Goal: Information Seeking & Learning: Compare options

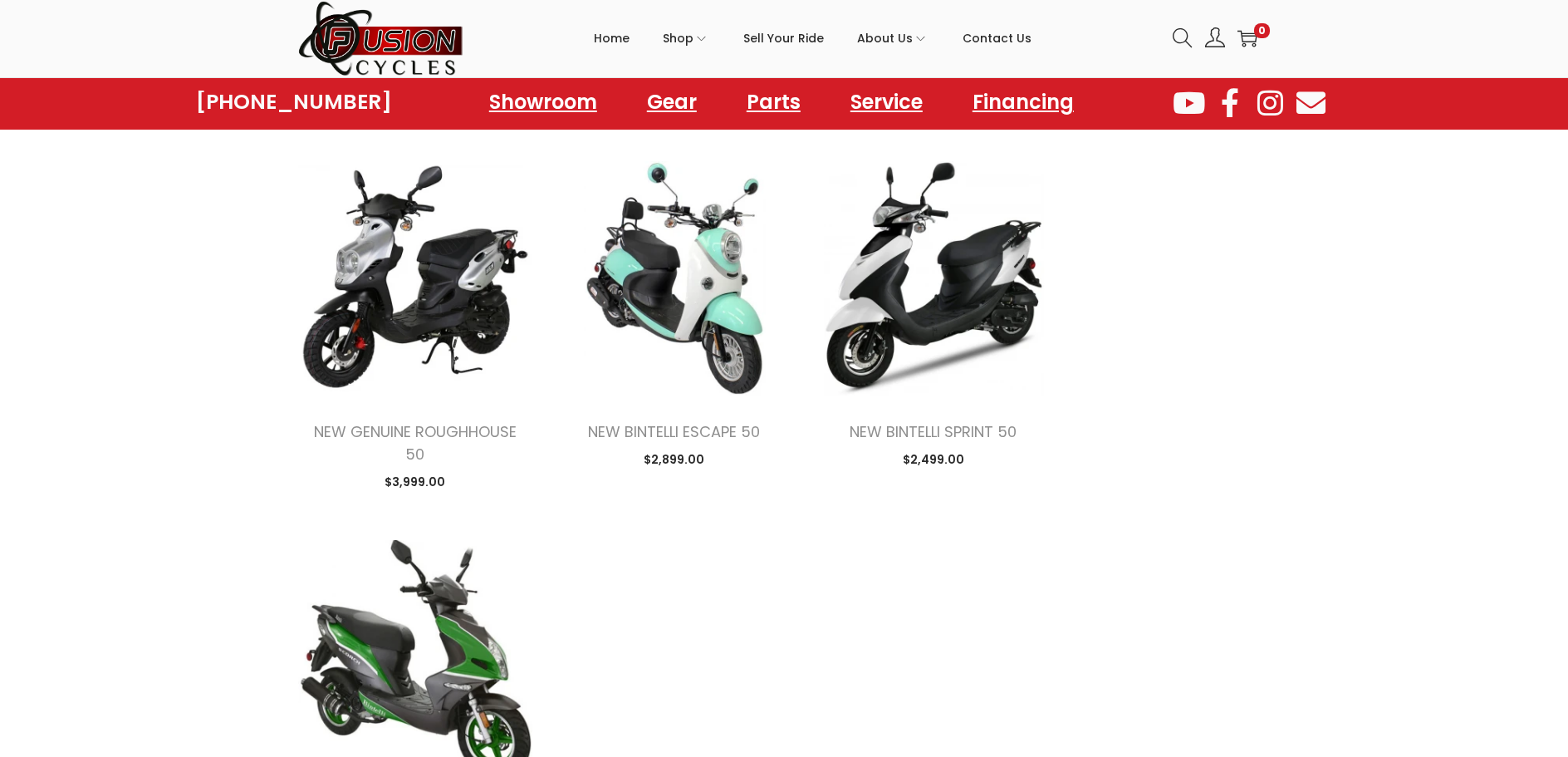
scroll to position [1662, 0]
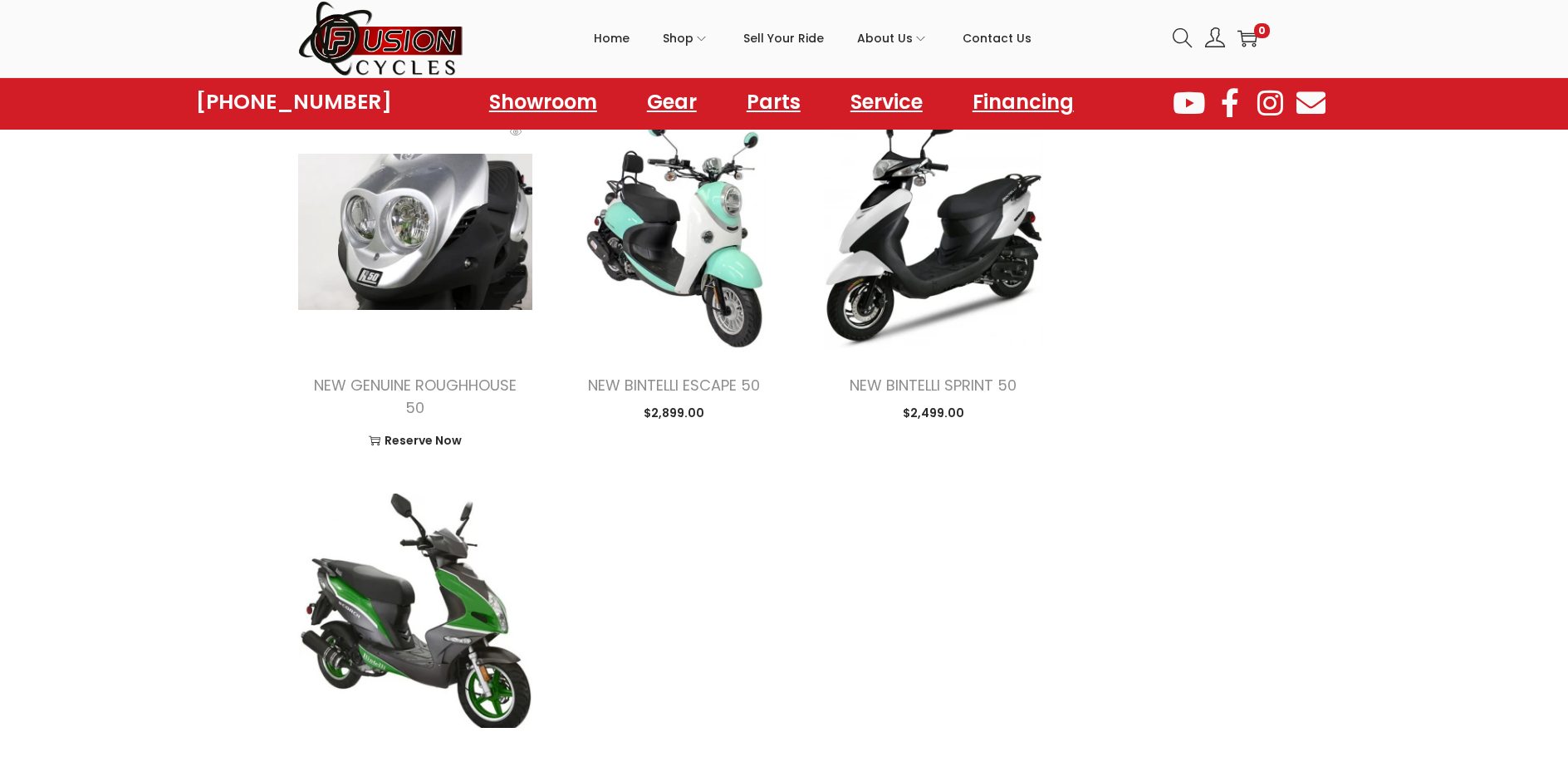
click at [413, 247] on img at bounding box center [416, 232] width 234 height 235
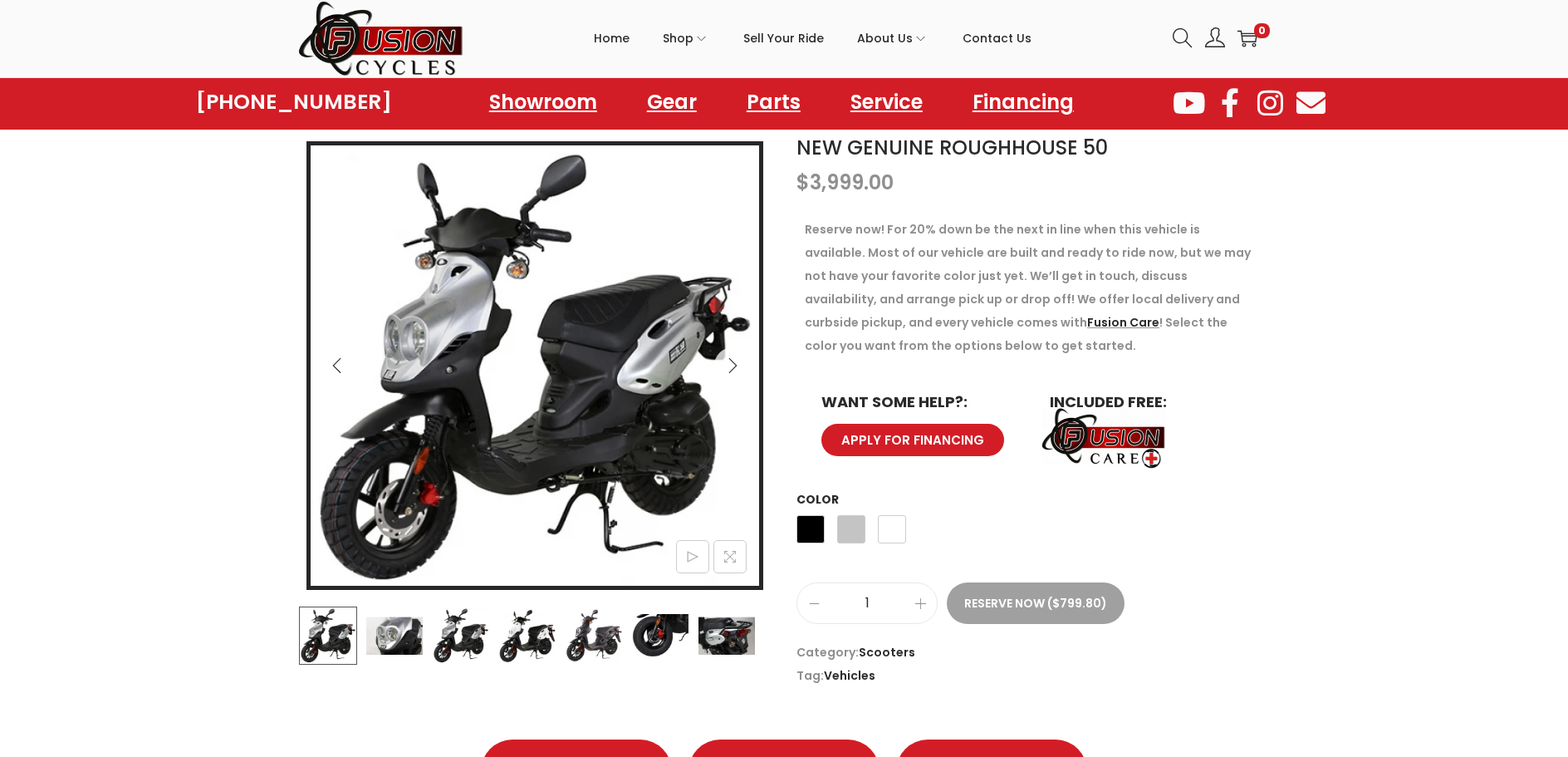
scroll to position [249, 0]
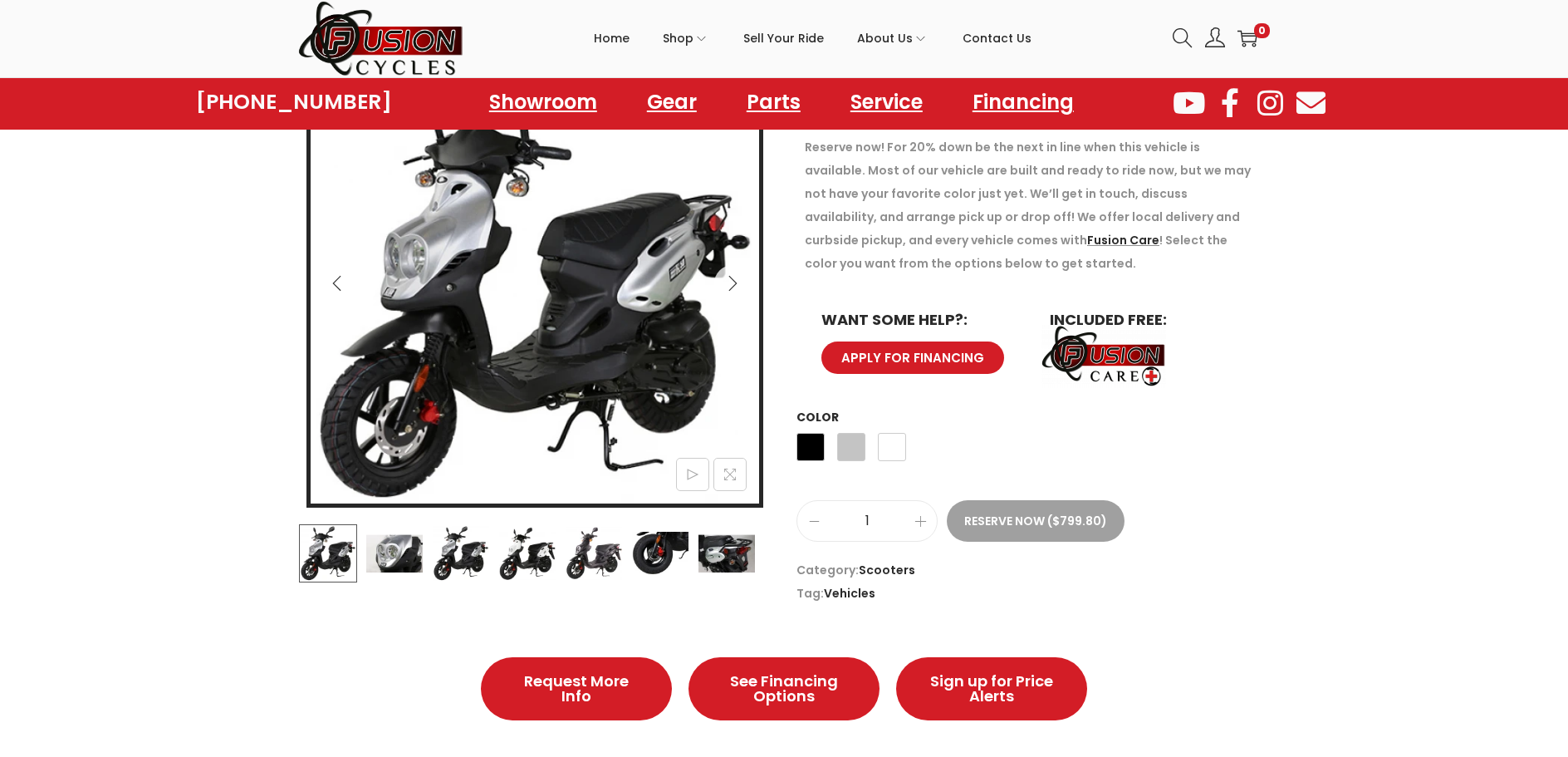
click at [637, 552] on img at bounding box center [659, 553] width 58 height 58
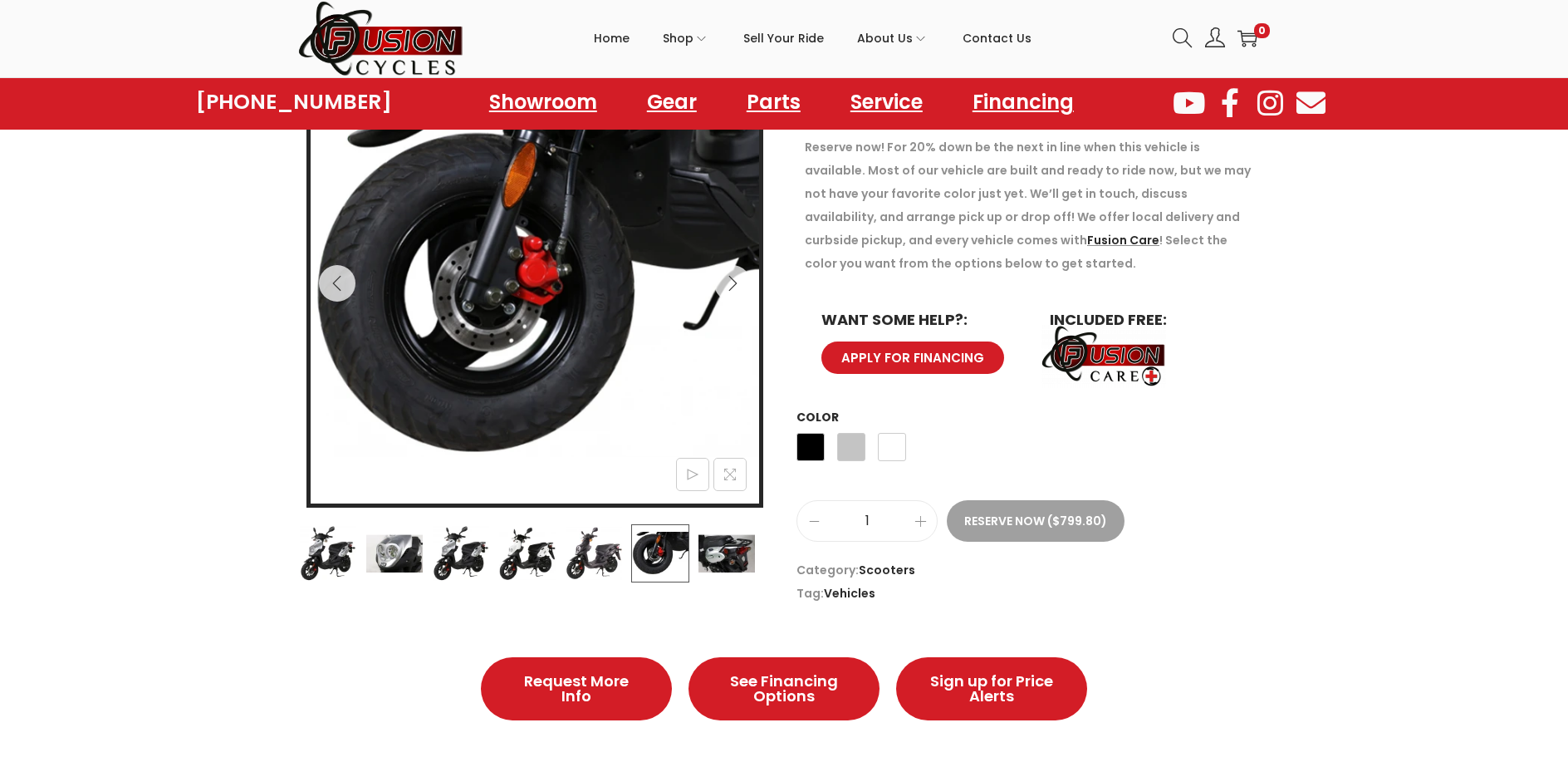
click at [583, 548] on img at bounding box center [593, 553] width 58 height 58
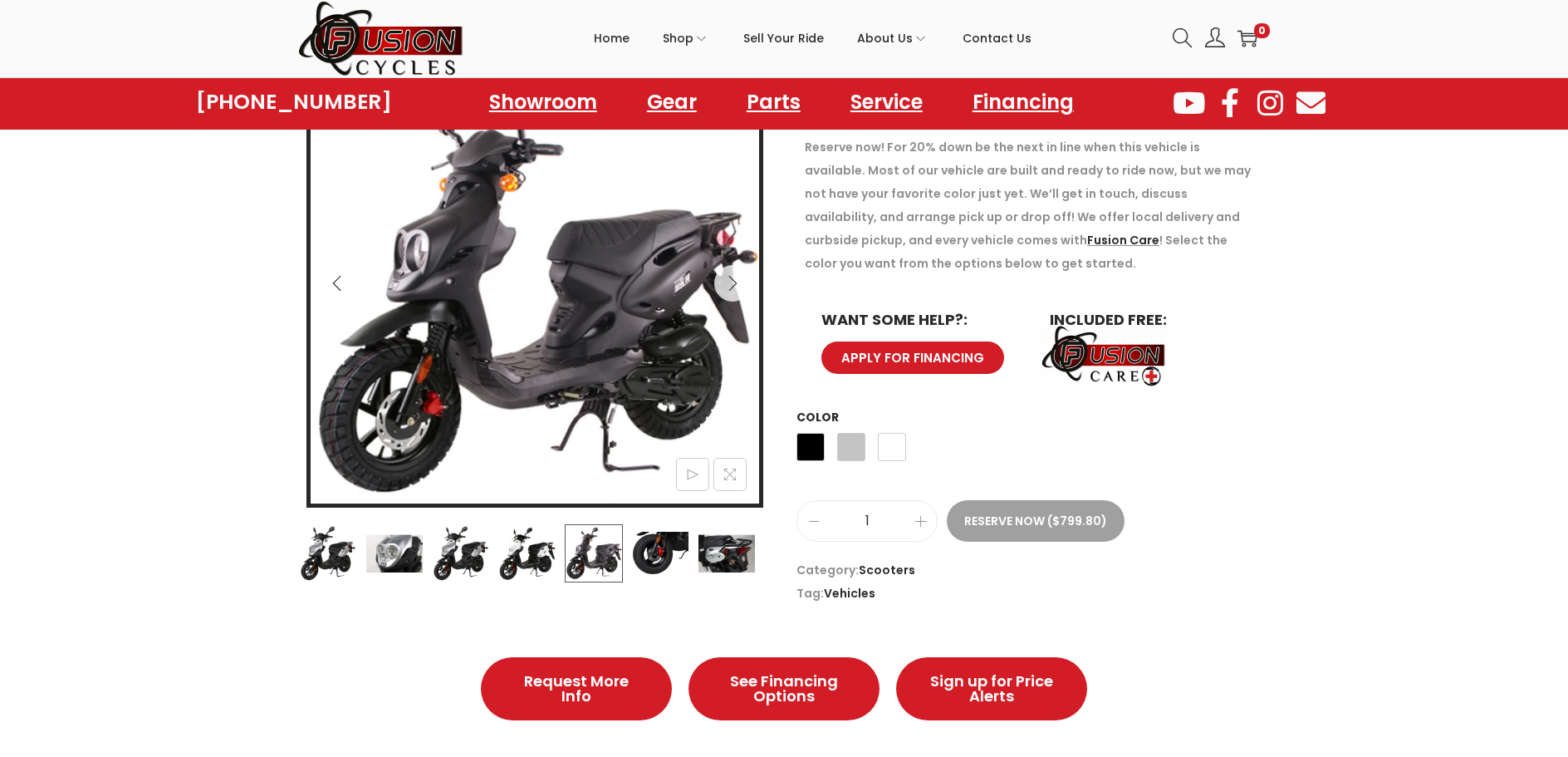
click at [528, 545] on img at bounding box center [527, 553] width 58 height 58
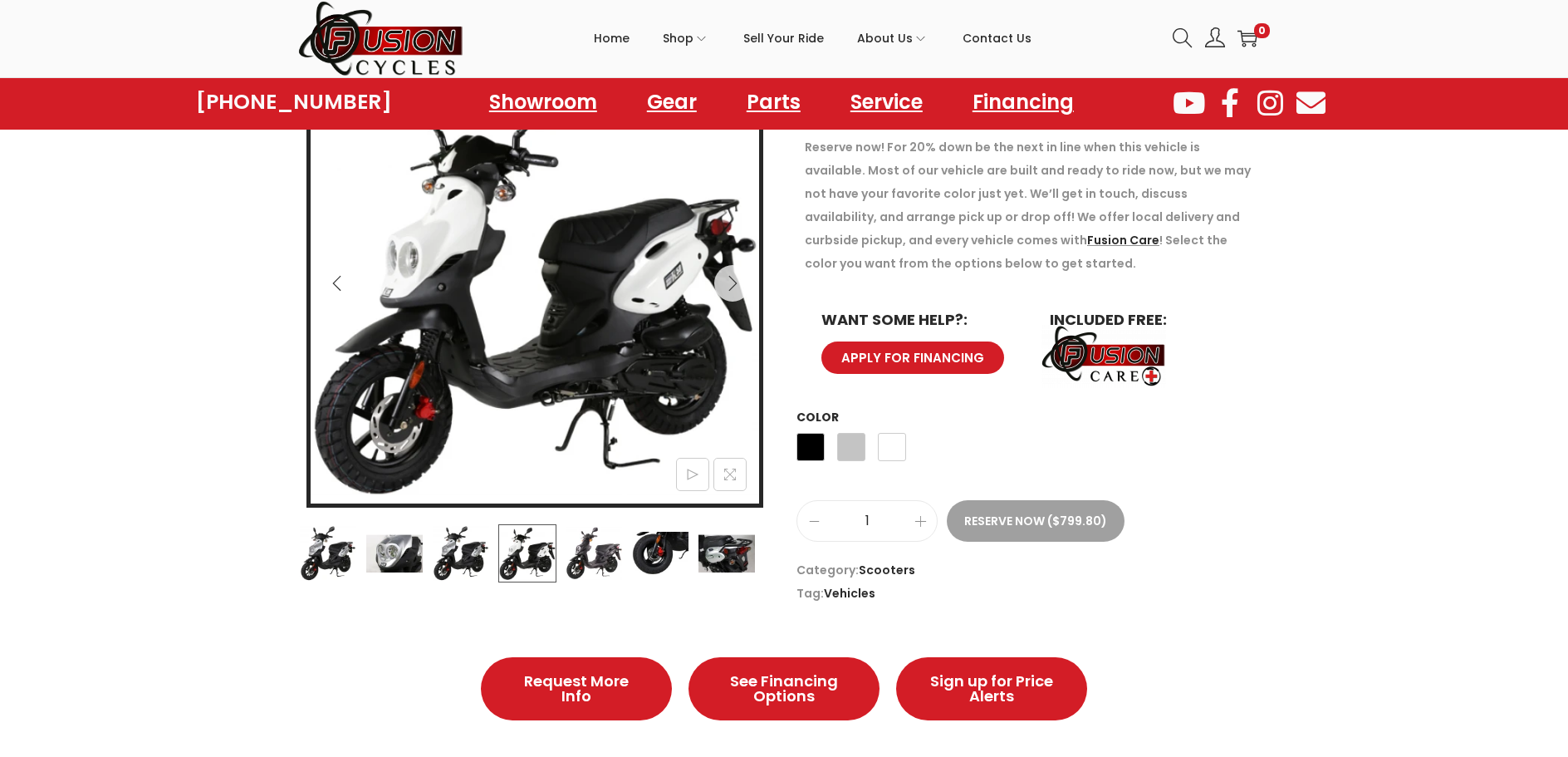
click at [316, 543] on img at bounding box center [327, 553] width 58 height 58
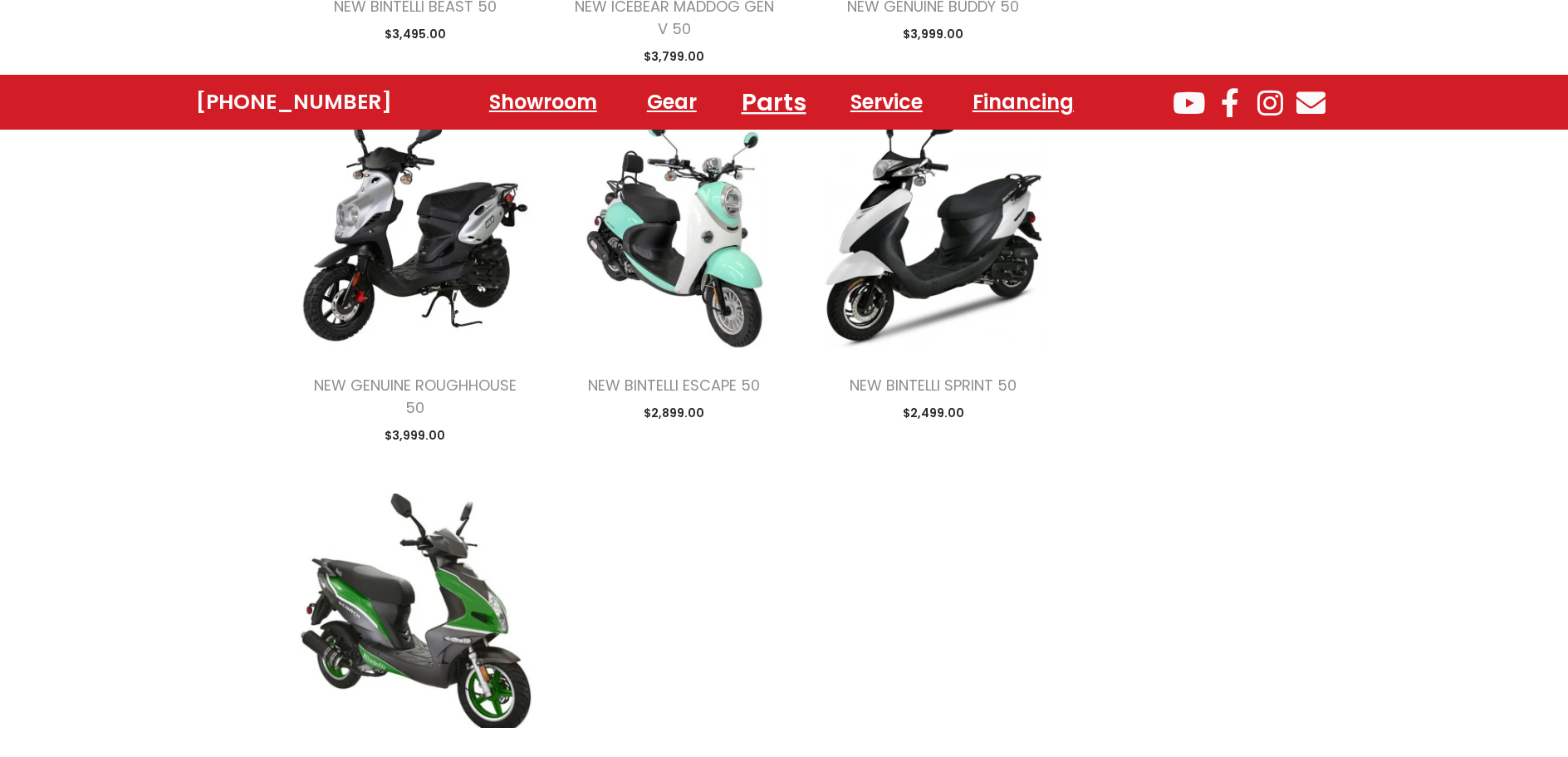
click at [779, 109] on link "Parts" at bounding box center [773, 102] width 104 height 46
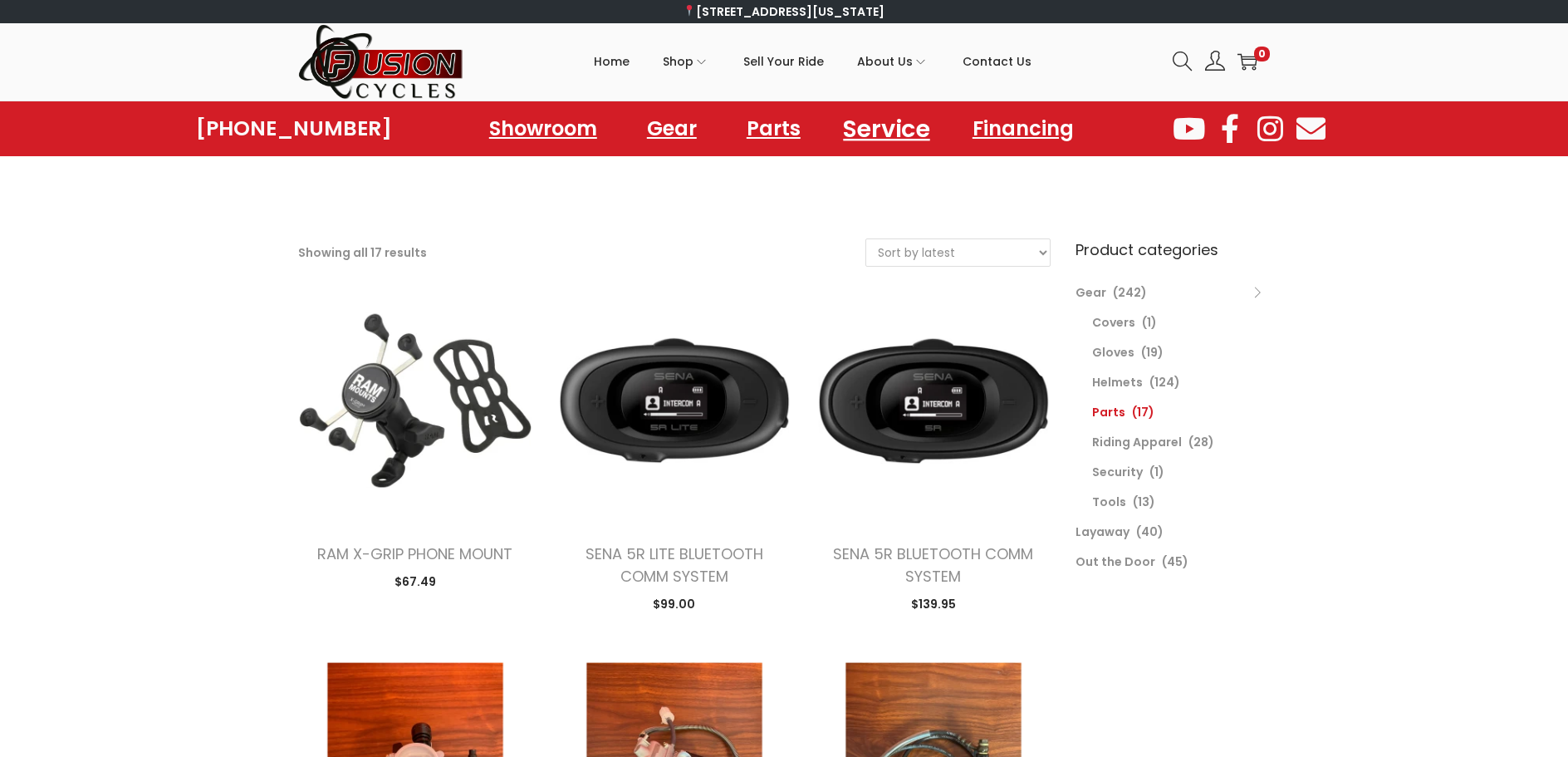
click at [881, 131] on link "Service" at bounding box center [887, 128] width 126 height 46
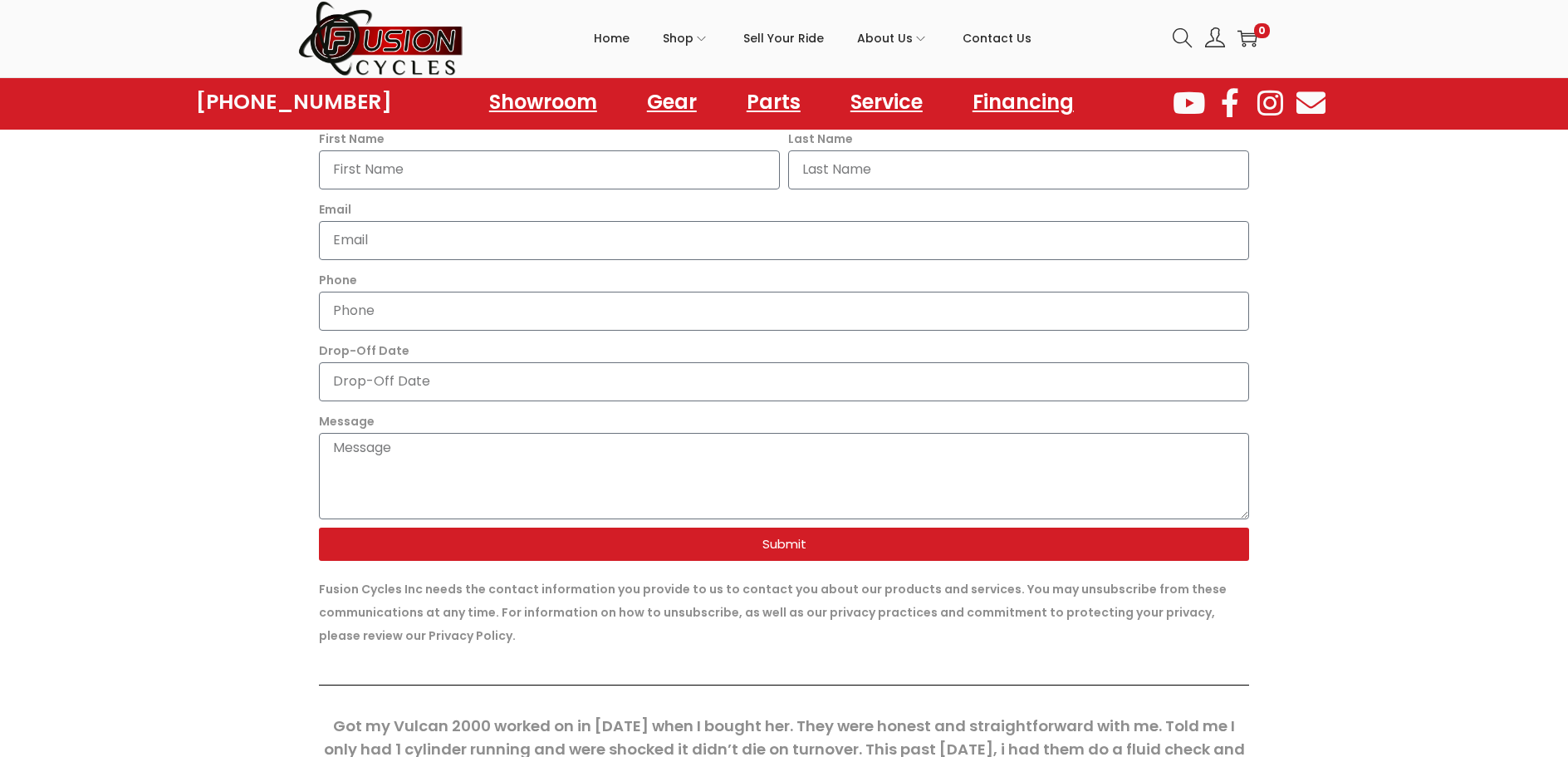
scroll to position [831, 0]
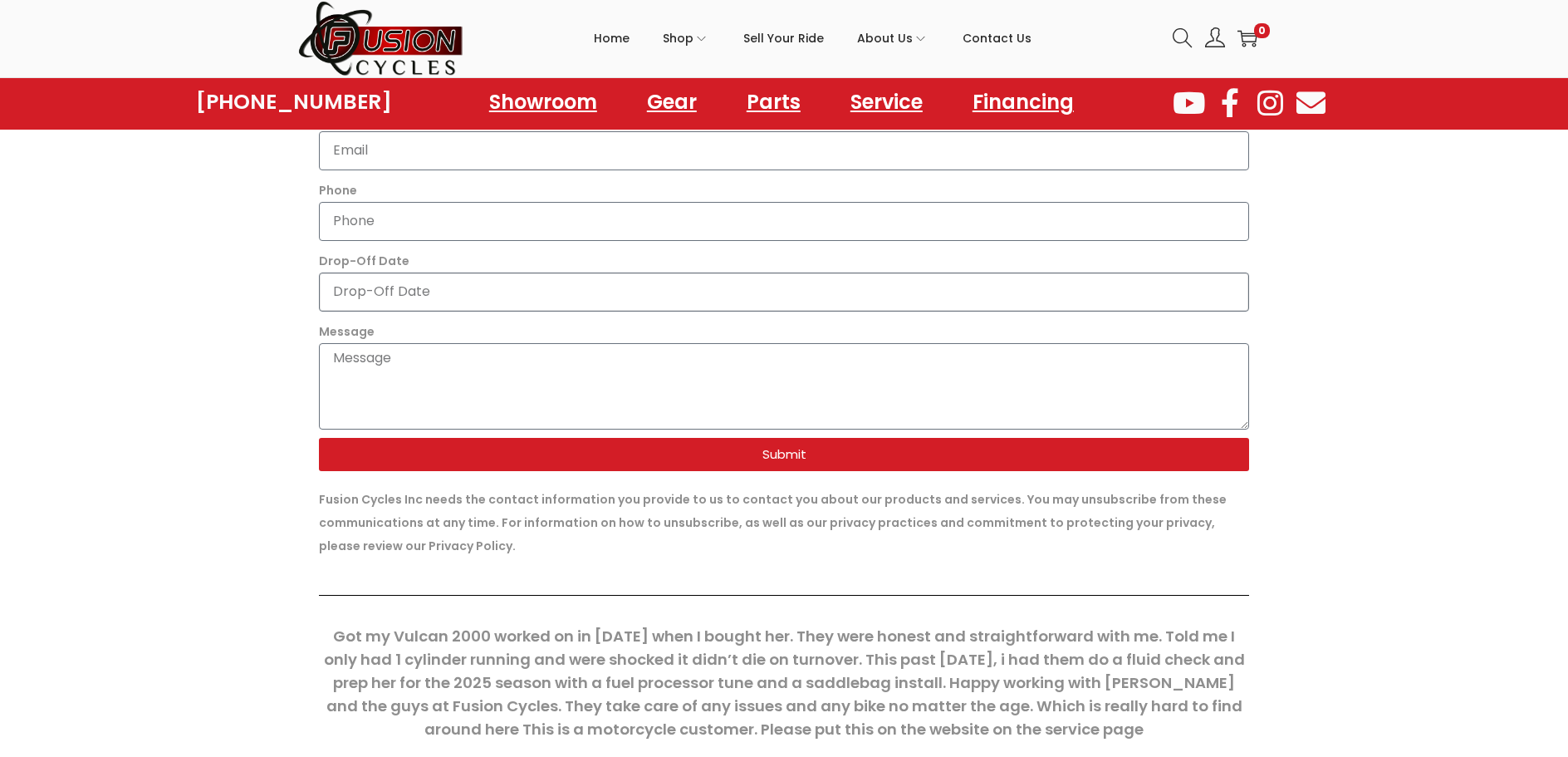
click at [514, 291] on input "Drop-Off Date" at bounding box center [784, 291] width 931 height 39
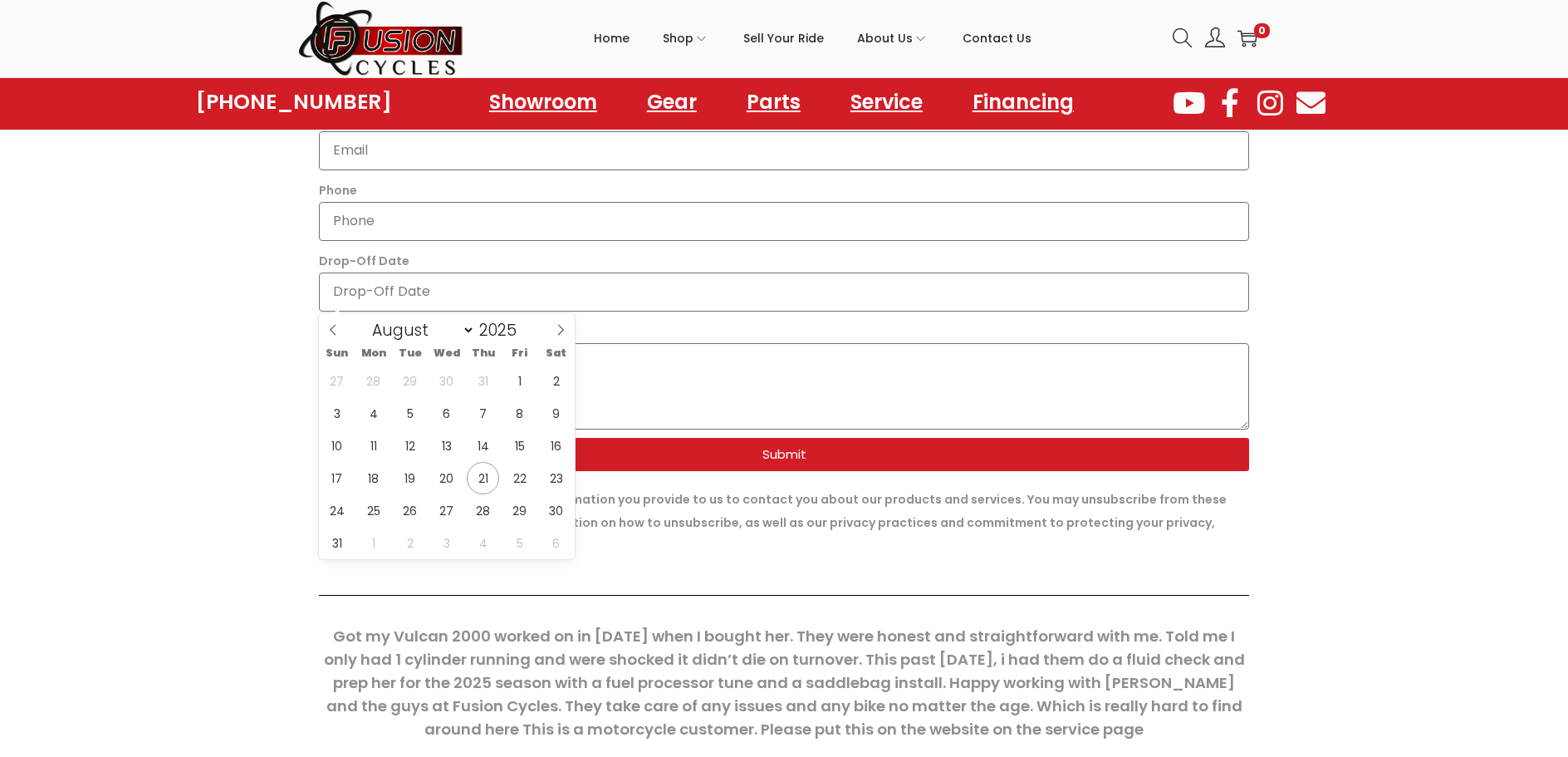
click at [518, 254] on div "Drop-Off Date" at bounding box center [784, 280] width 939 height 62
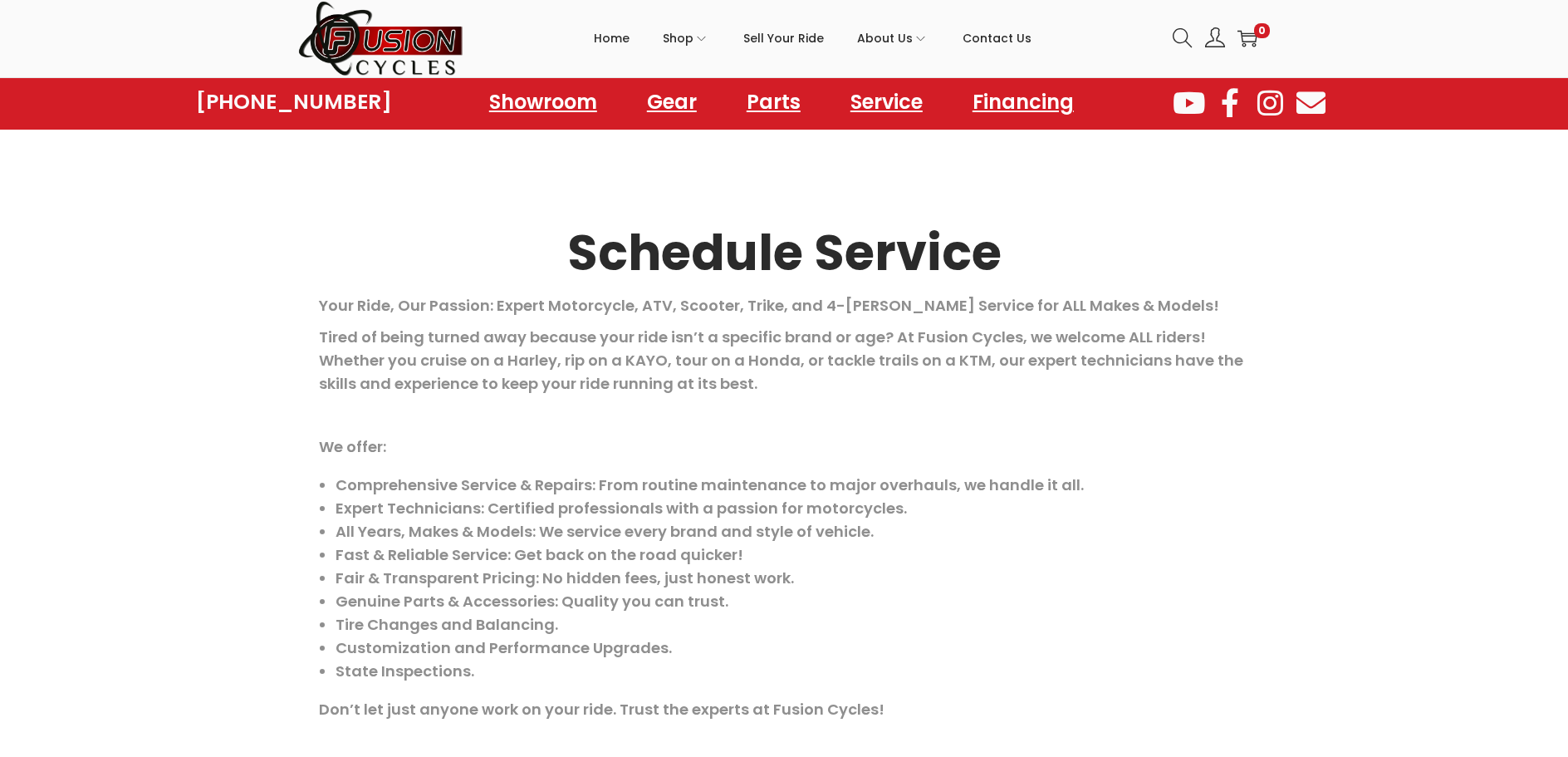
scroll to position [0, 0]
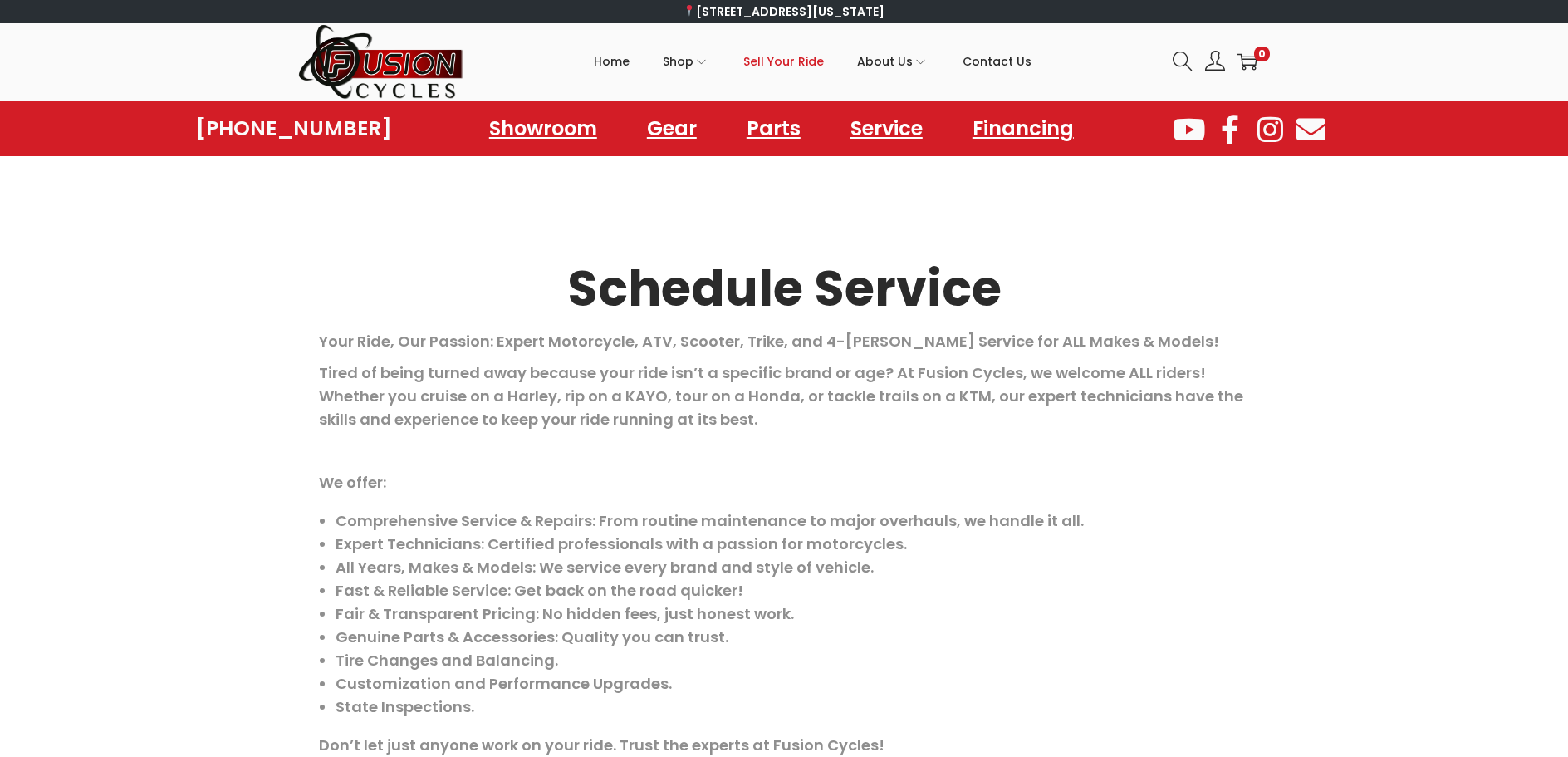
click at [788, 61] on span "Sell Your Ride" at bounding box center [784, 60] width 81 height 41
click at [539, 133] on link "Showroom" at bounding box center [543, 128] width 169 height 46
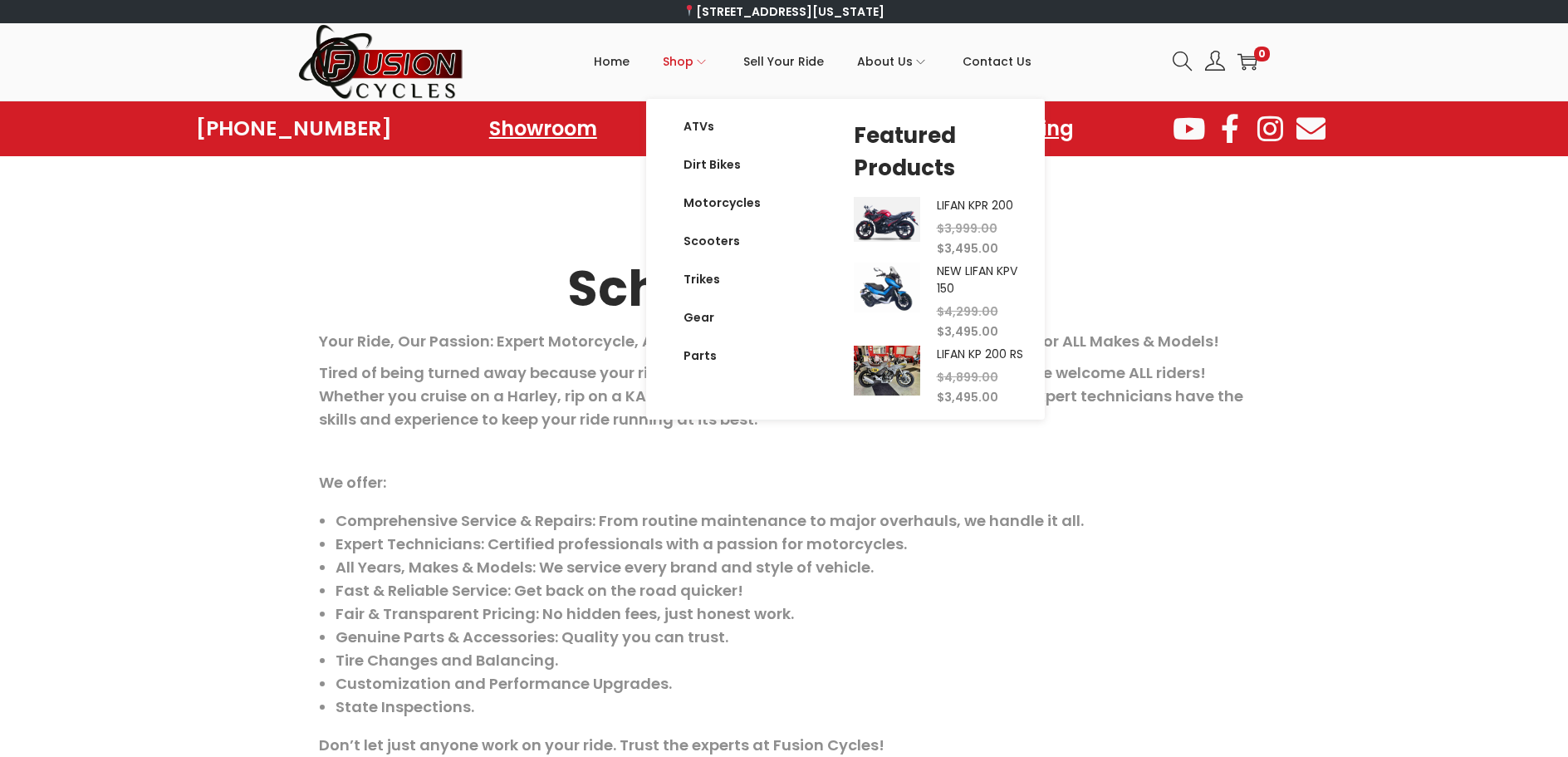
click at [685, 62] on span "Shop" at bounding box center [679, 60] width 31 height 41
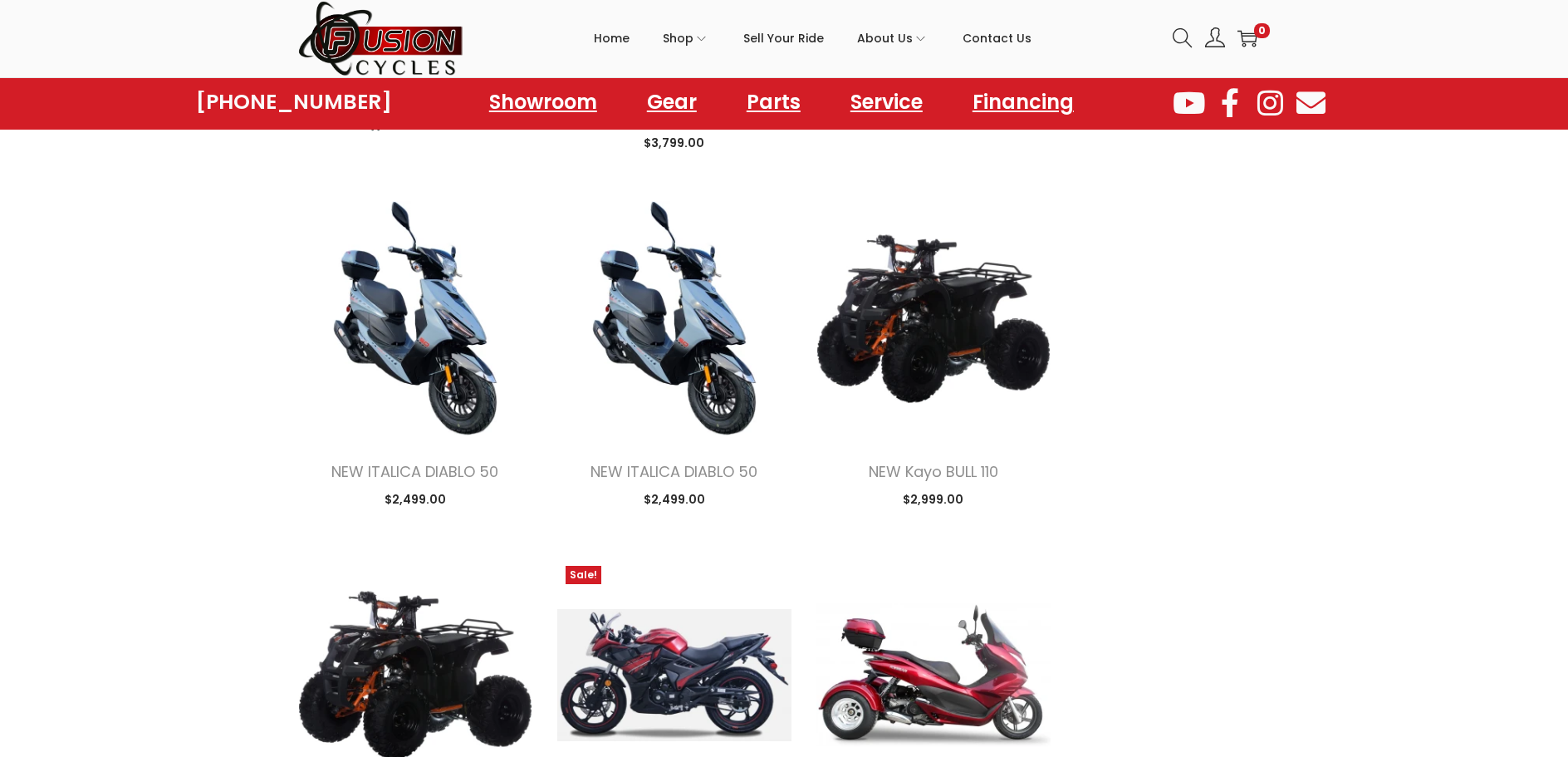
scroll to position [2078, 0]
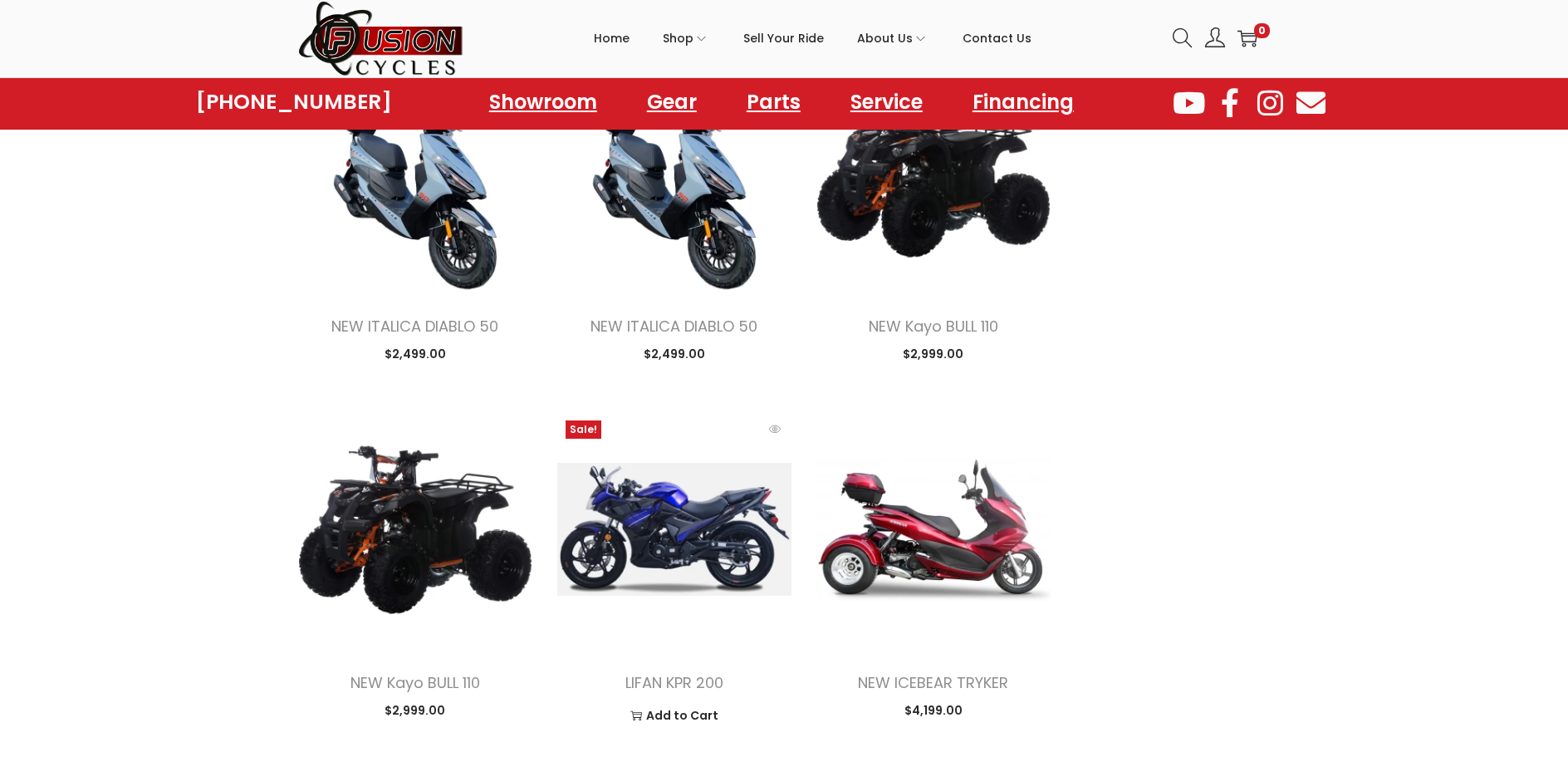
click at [689, 489] on img at bounding box center [674, 530] width 234 height 235
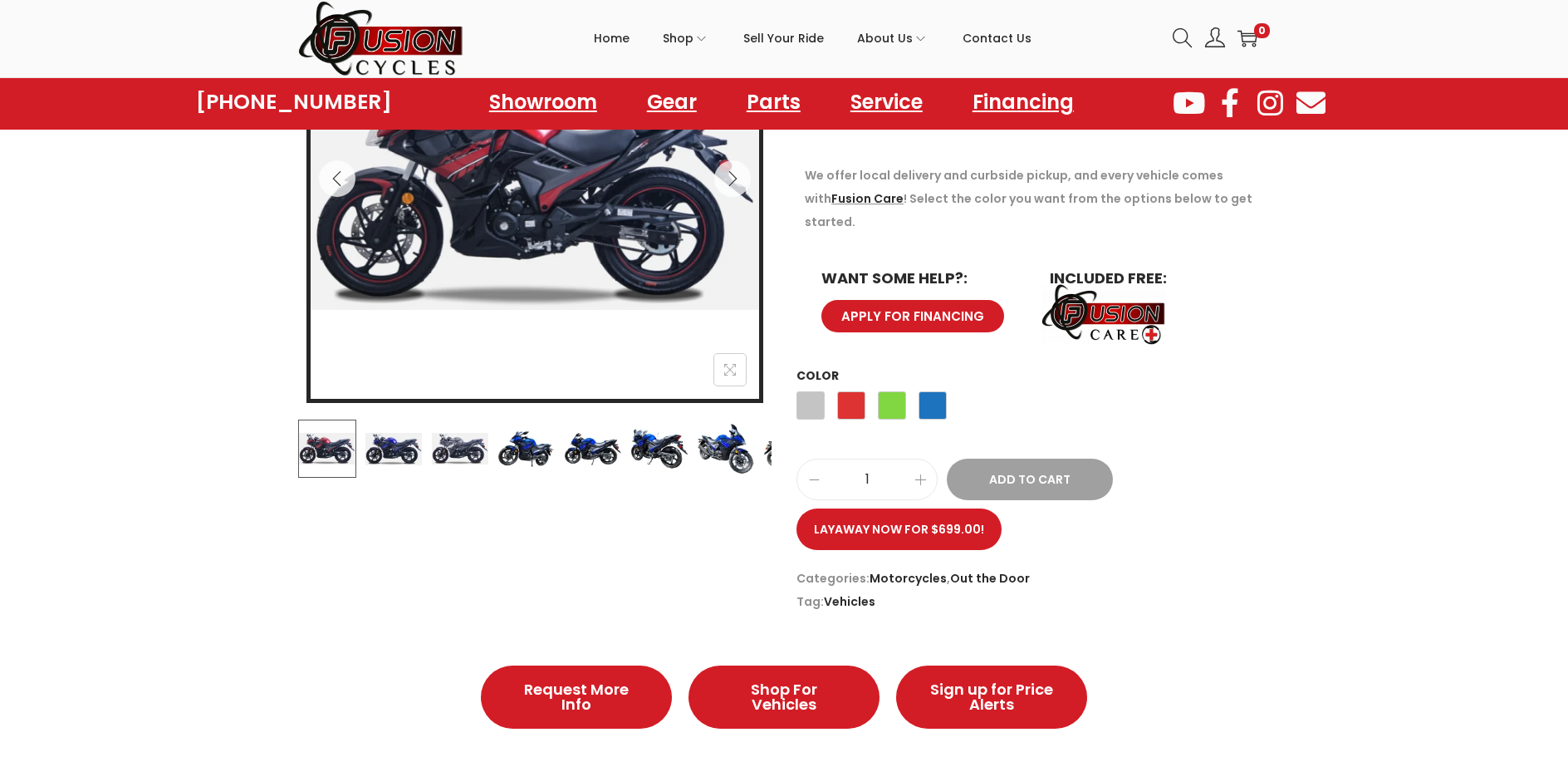
scroll to position [333, 0]
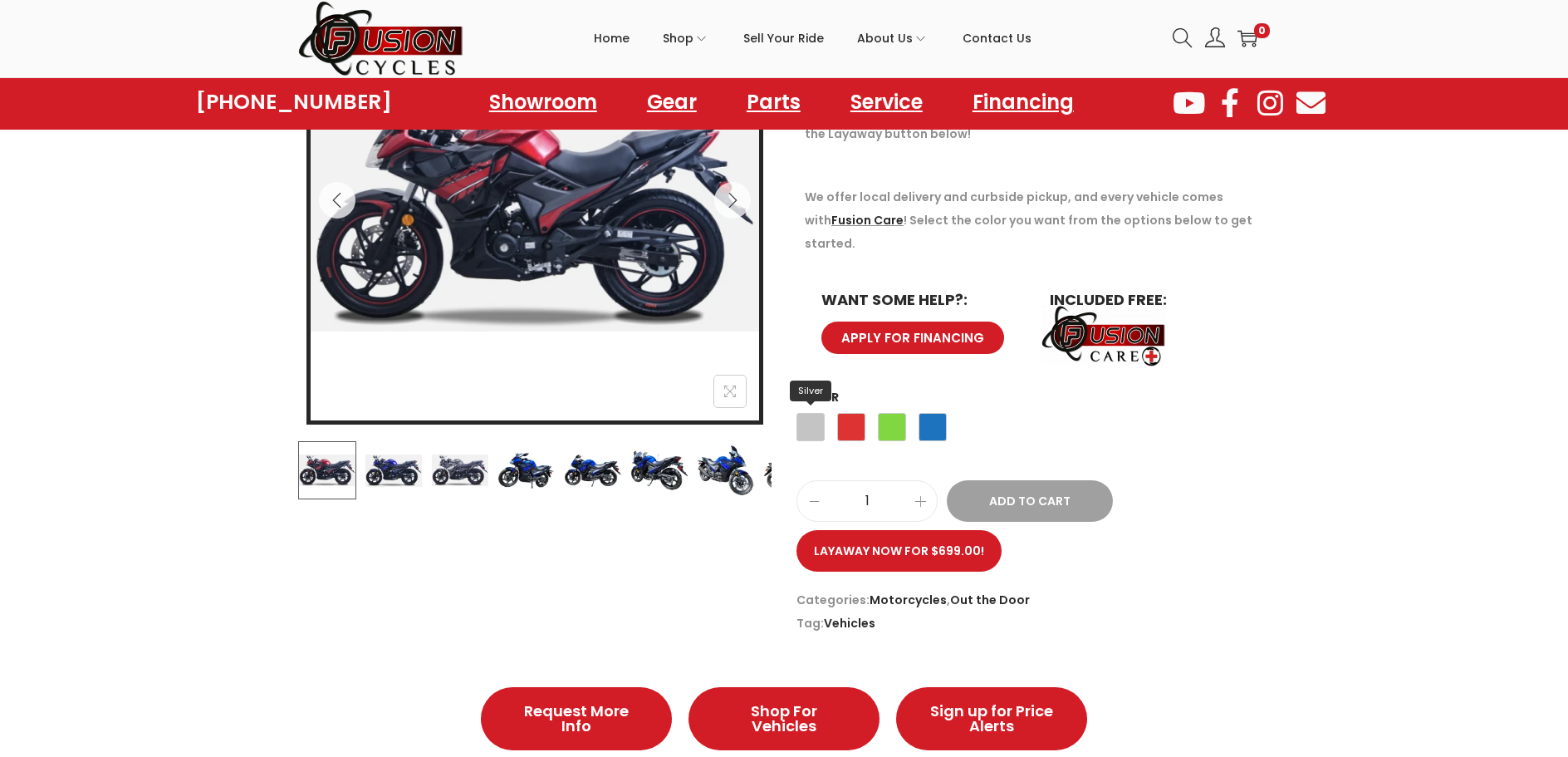
click at [812, 413] on span "Silver" at bounding box center [811, 427] width 28 height 28
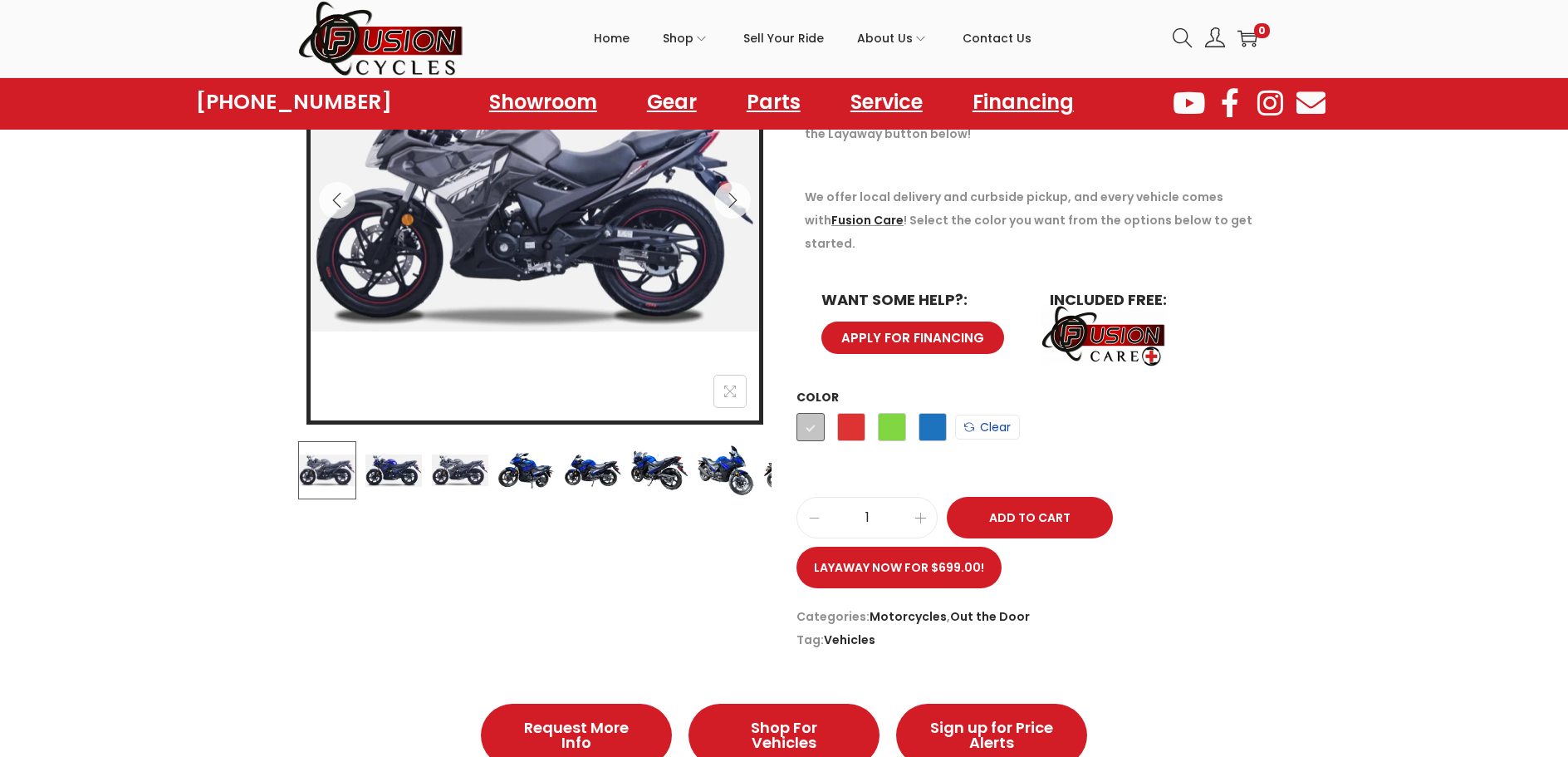
click at [978, 414] on link "Clear" at bounding box center [987, 426] width 65 height 25
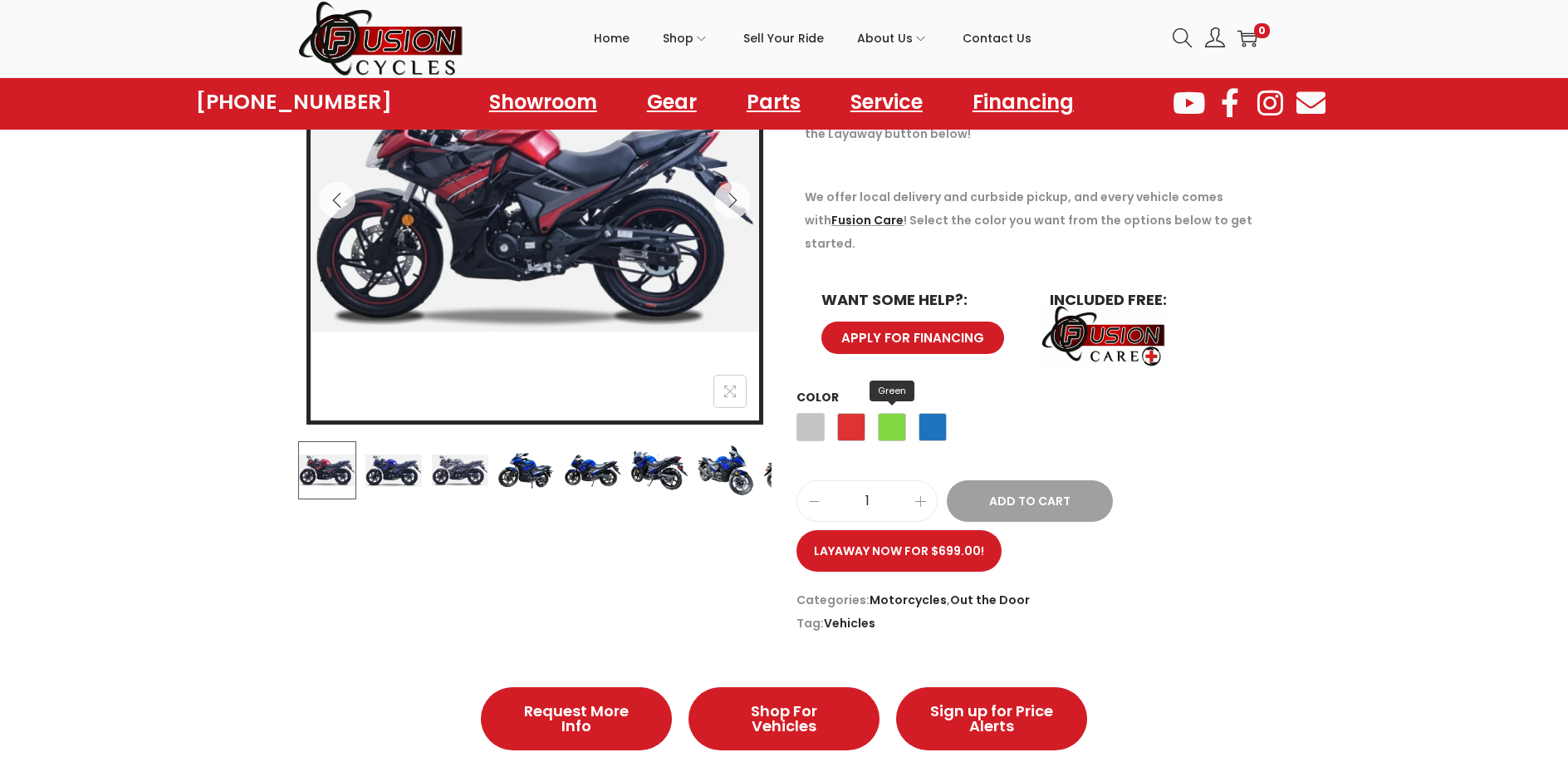
click at [886, 413] on span "Green" at bounding box center [891, 427] width 28 height 28
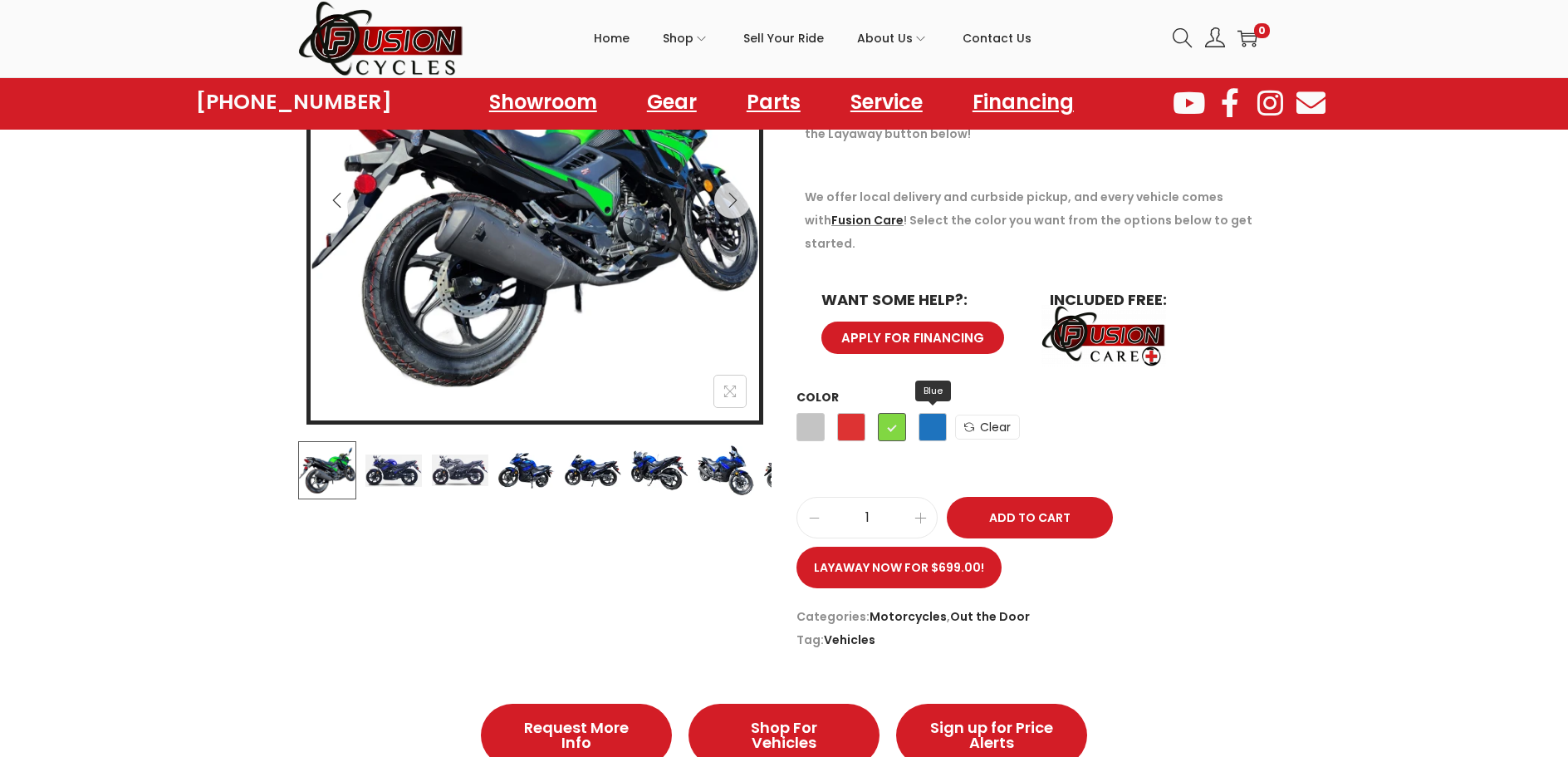
click at [924, 413] on span "Blue" at bounding box center [932, 427] width 28 height 28
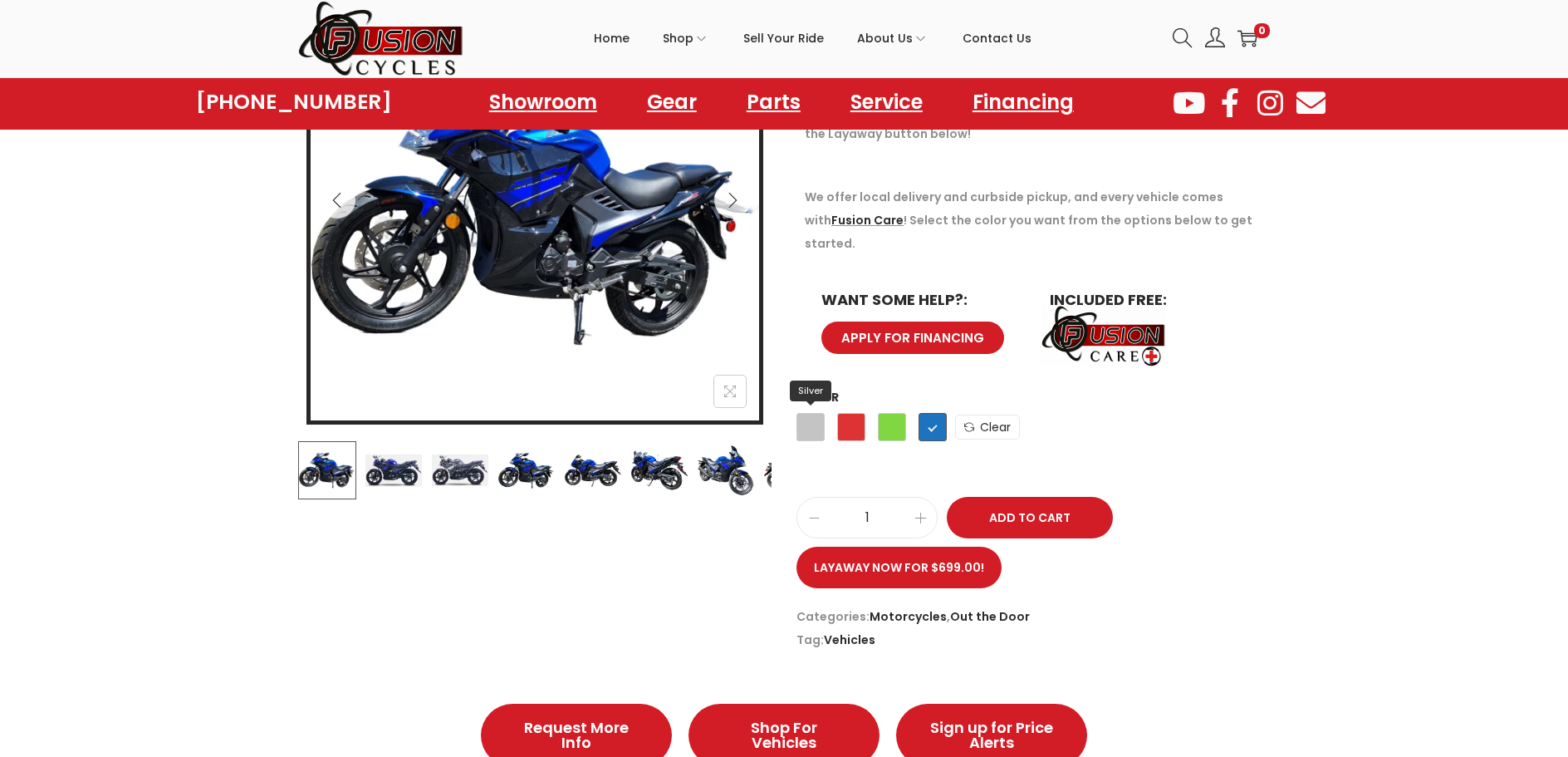
click at [813, 413] on span "Silver" at bounding box center [811, 427] width 28 height 28
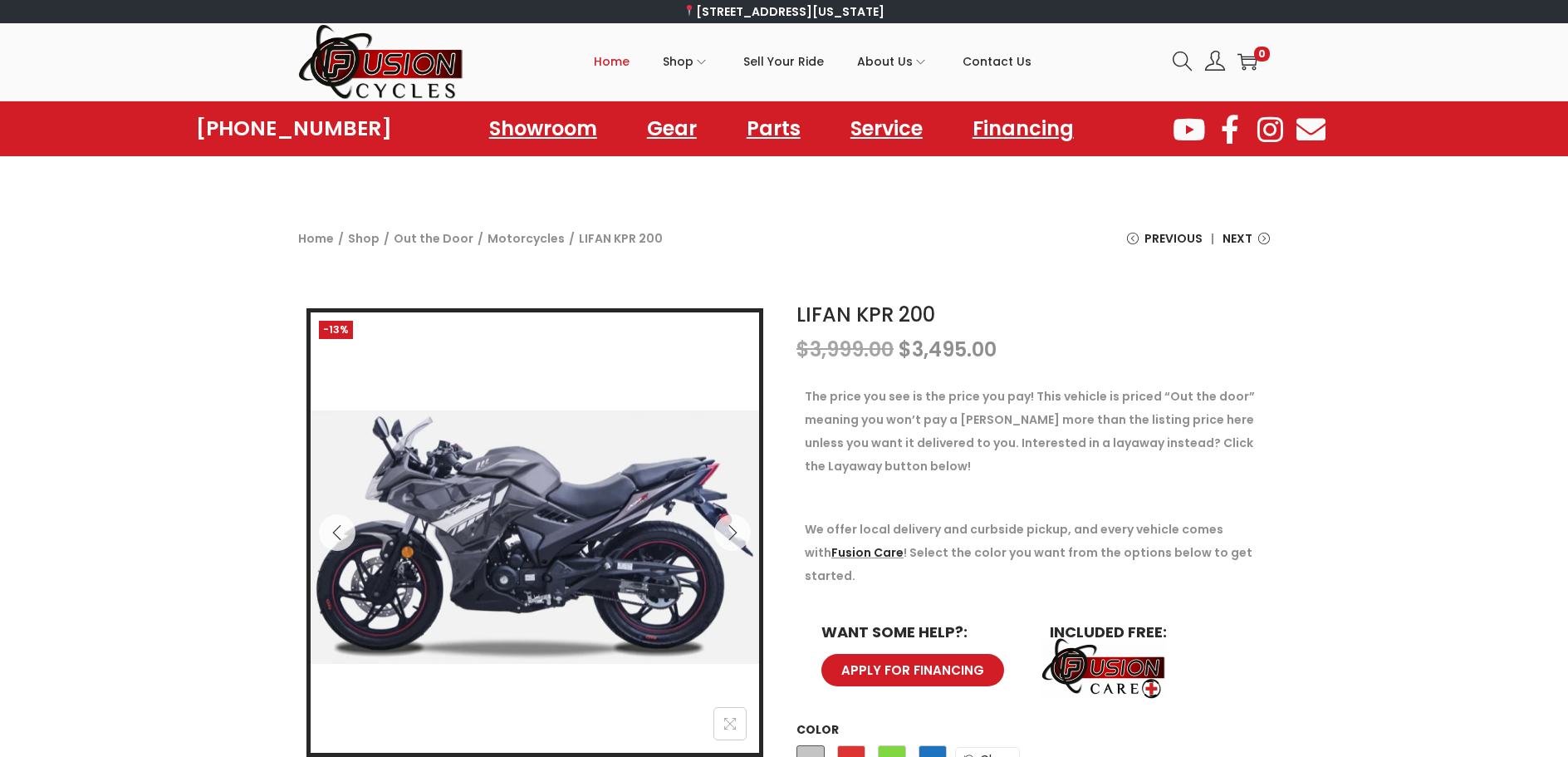
click at [615, 61] on span "Home" at bounding box center [611, 60] width 36 height 41
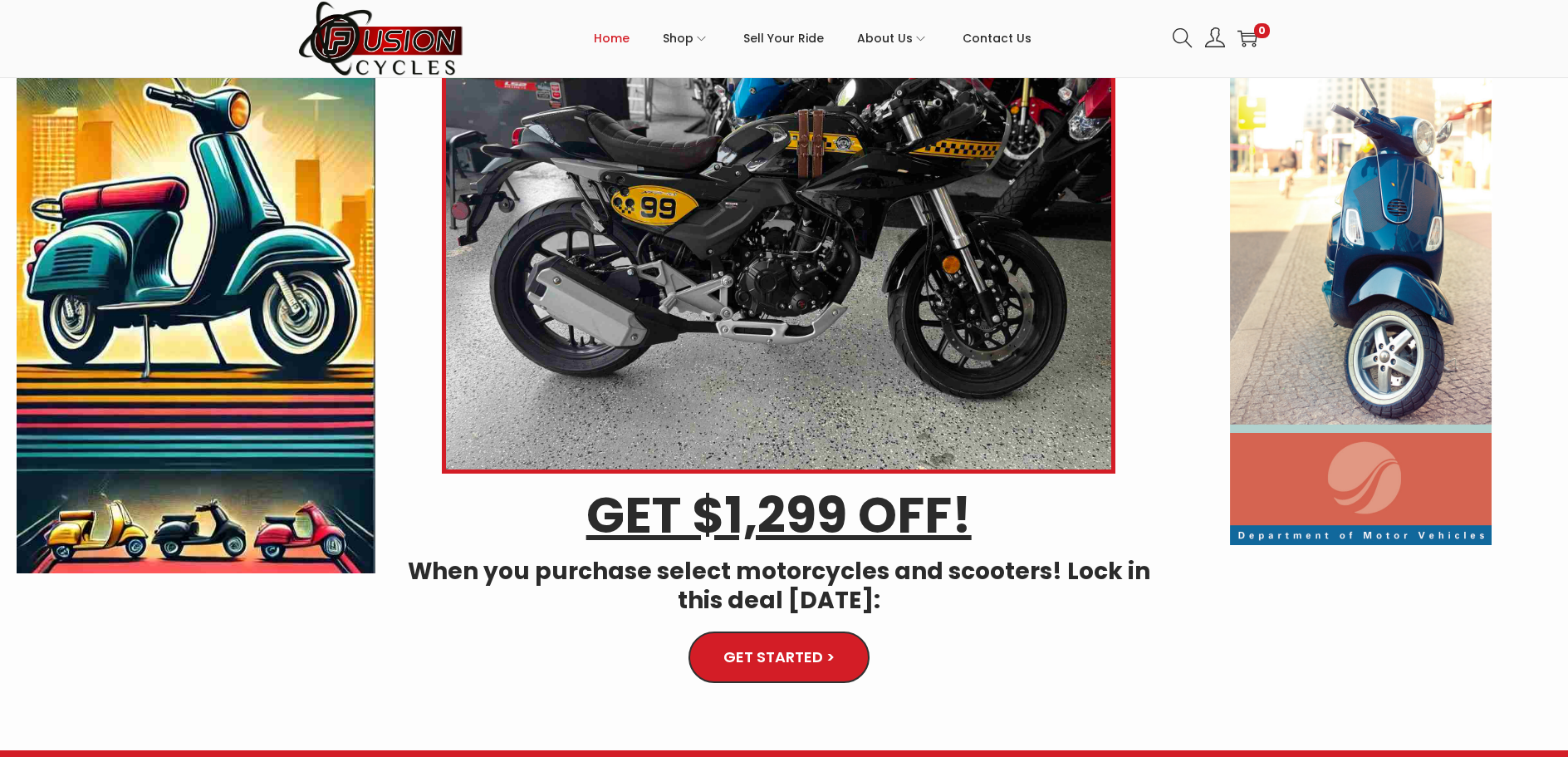
scroll to position [415, 0]
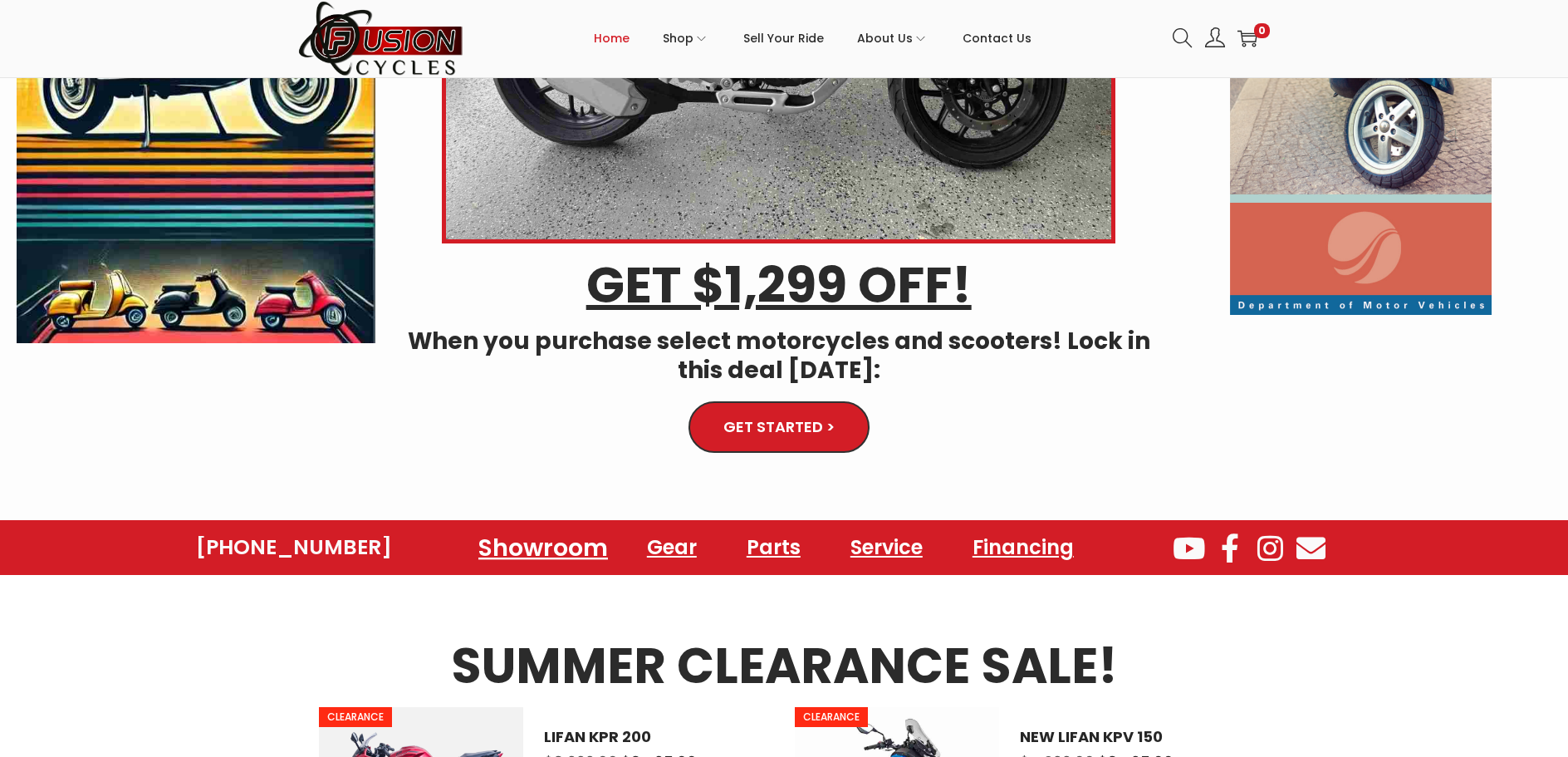
click at [556, 553] on link "Showroom" at bounding box center [543, 547] width 169 height 46
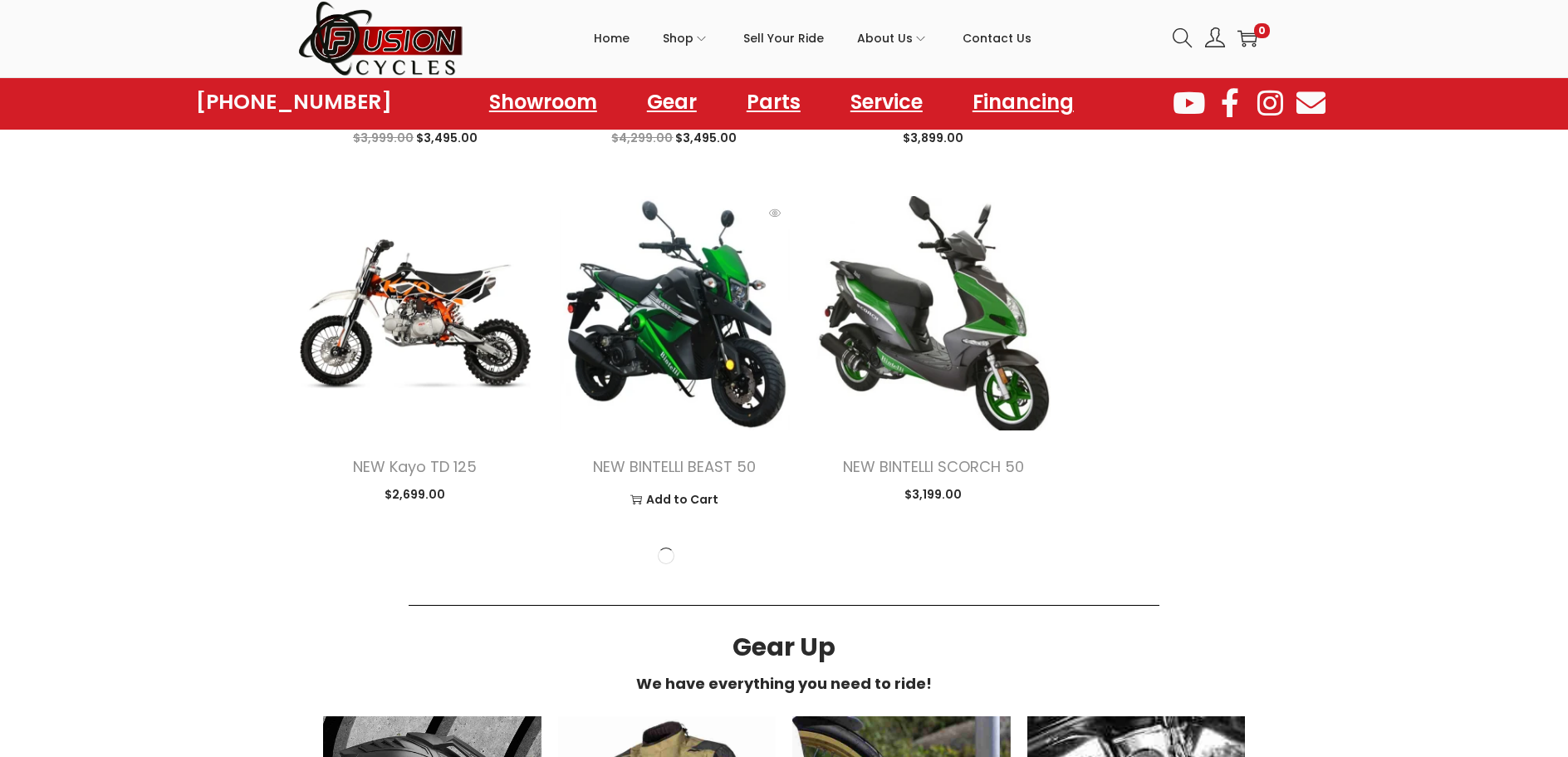
scroll to position [1912, 0]
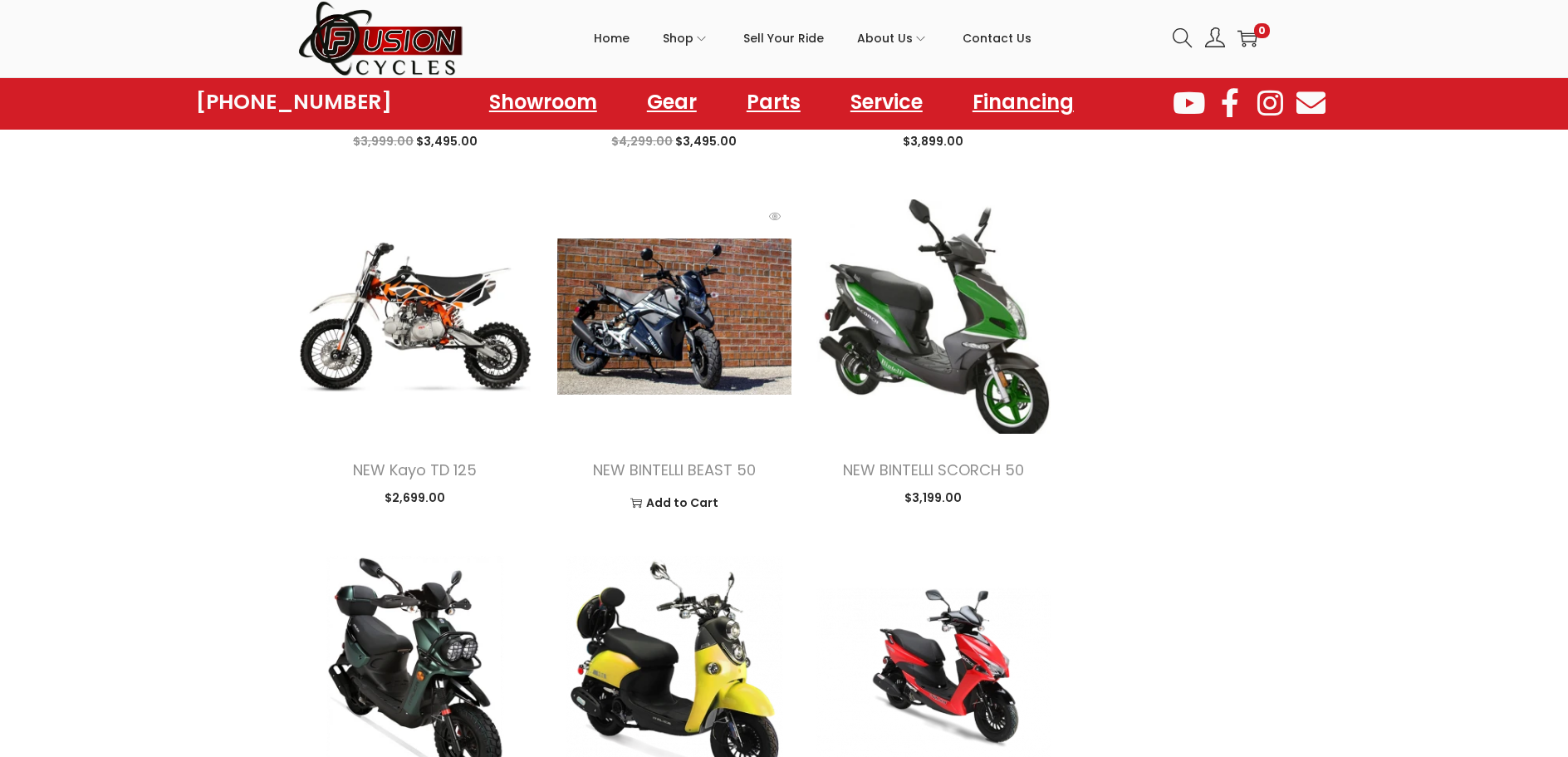
click at [718, 369] on img at bounding box center [674, 317] width 234 height 235
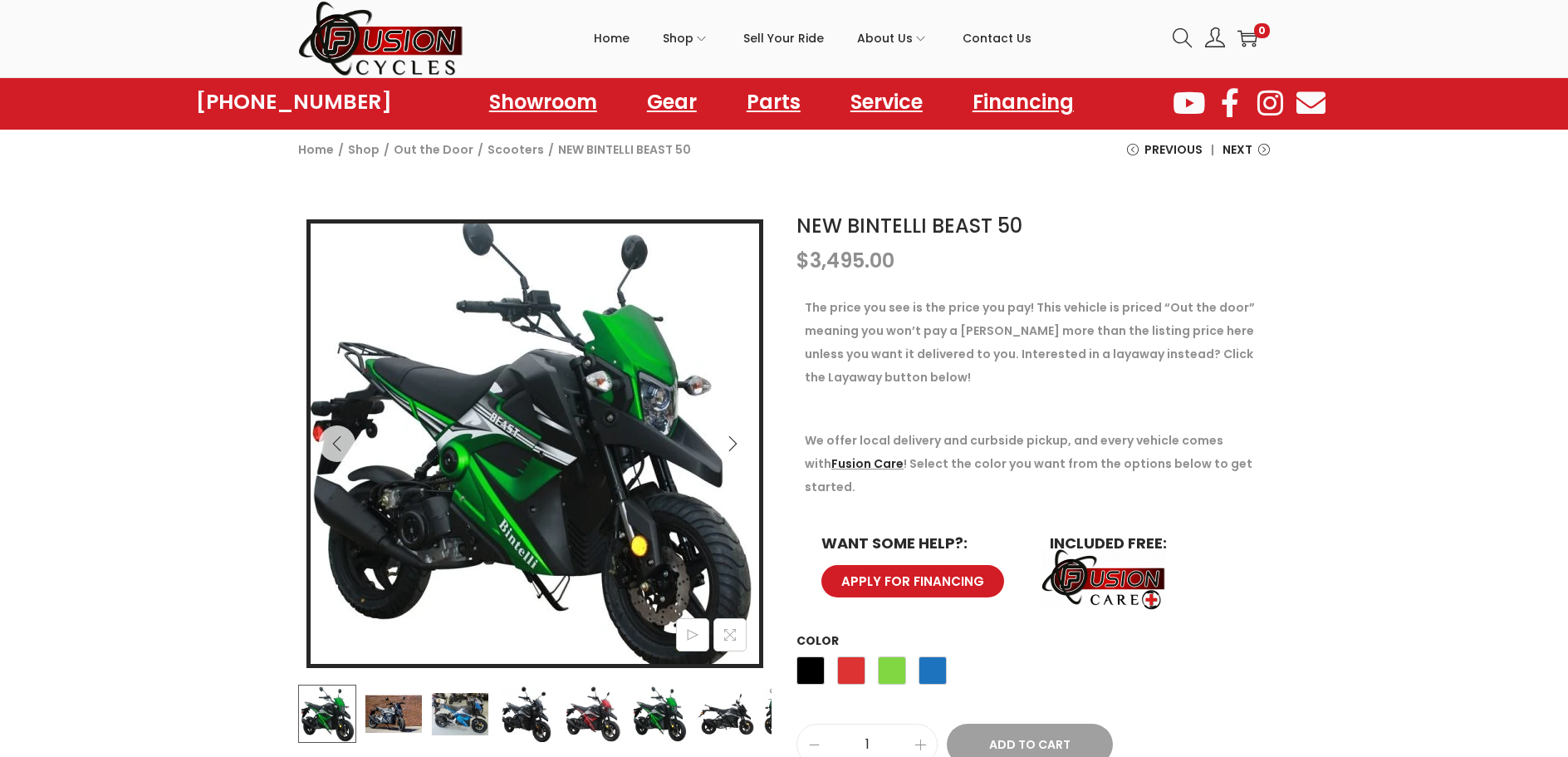
scroll to position [83, 0]
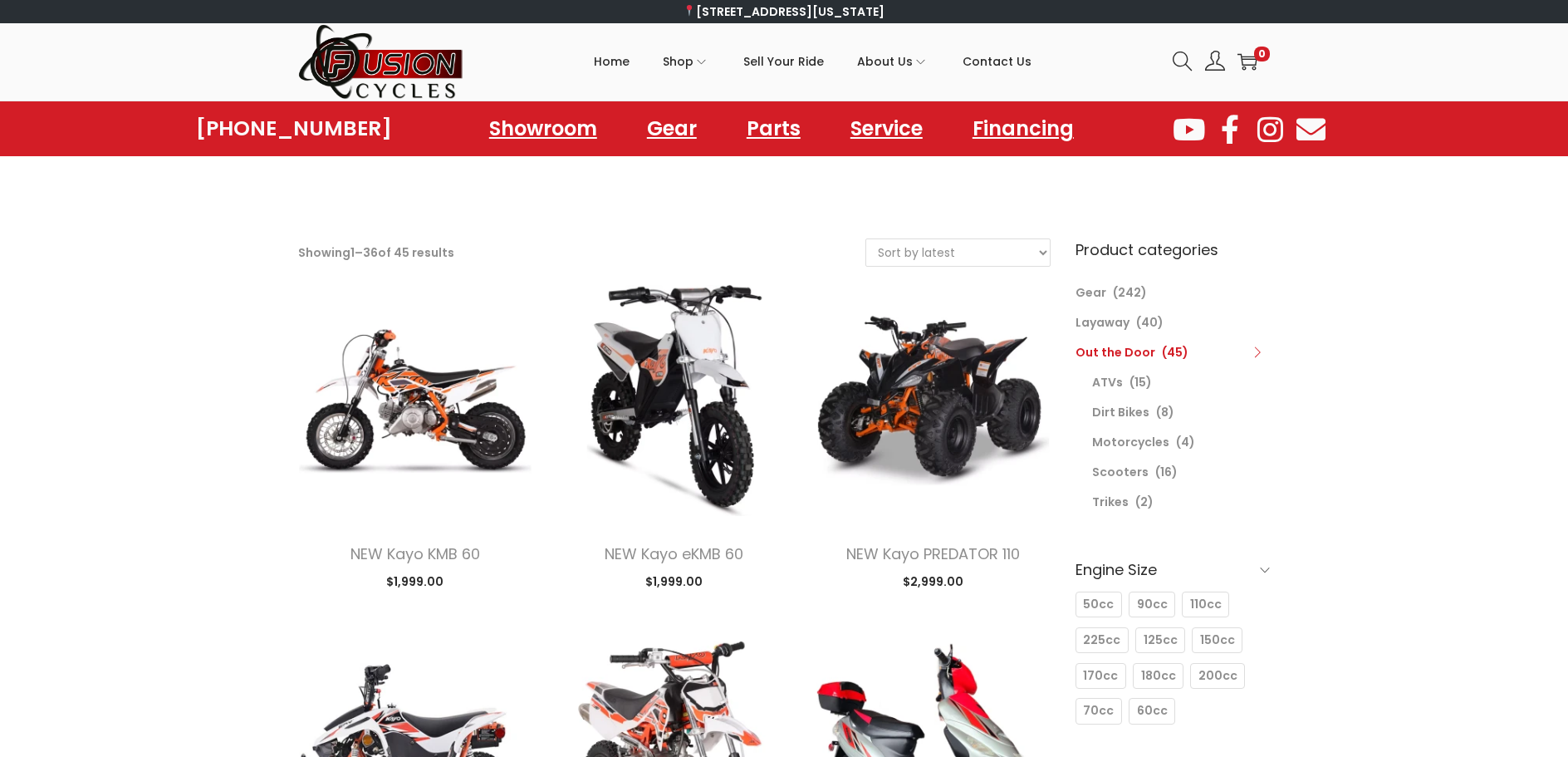
click at [1018, 252] on select "Sort by popularity Sort by latest Sort by price: low to high Sort by price: hig…" at bounding box center [958, 252] width 183 height 27
select select "price"
click at [866, 239] on select "Sort by popularity Sort by latest Sort by price: low to high Sort by price: hig…" at bounding box center [958, 252] width 183 height 27
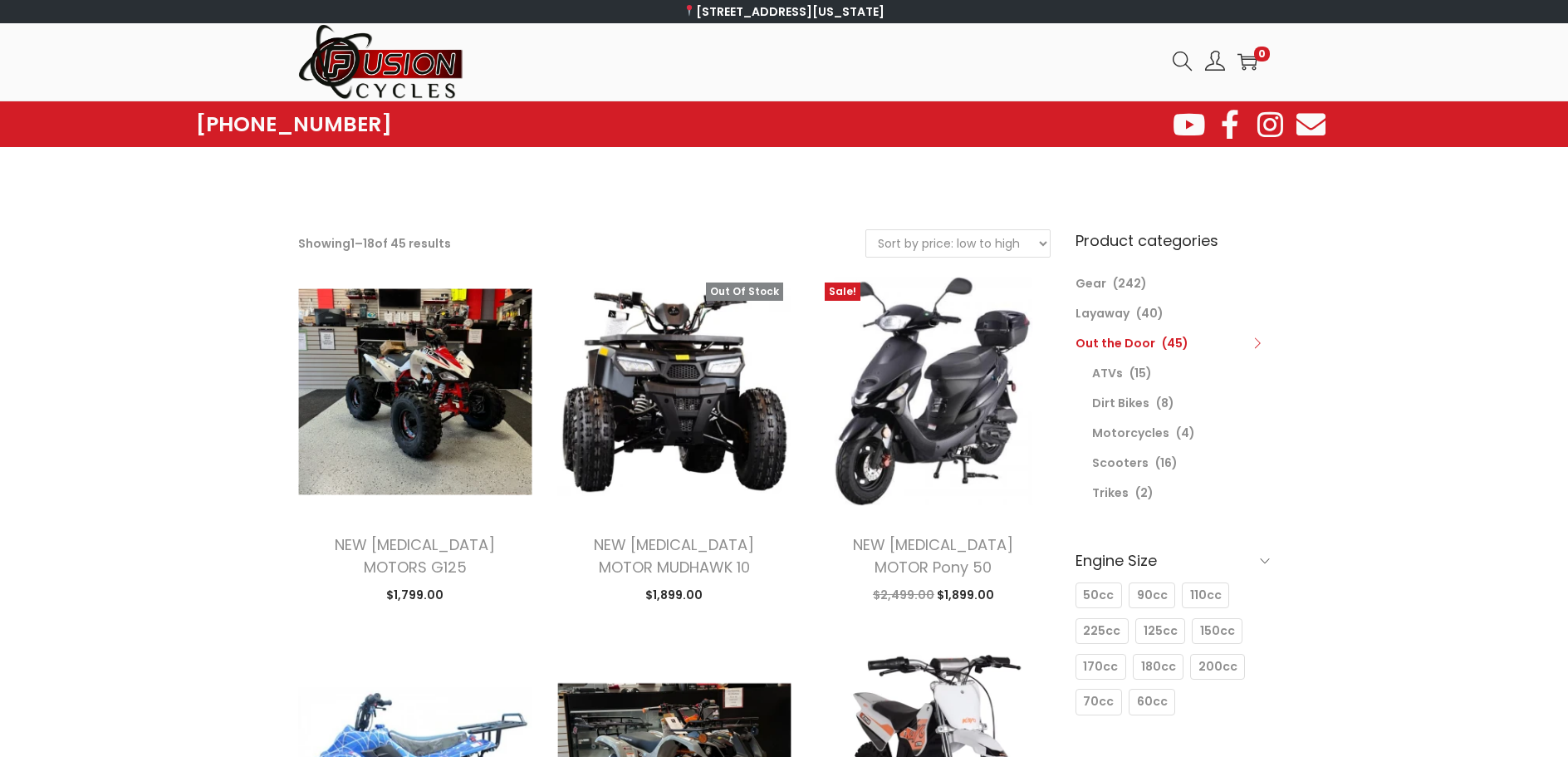
click at [1042, 243] on select "Sort by popularity Sort by latest Sort by price: low to high Sort by price: hig…" at bounding box center [958, 243] width 183 height 27
select select "price-desc"
click at [866, 230] on select "Sort by popularity Sort by latest Sort by price: low to high Sort by price: hig…" at bounding box center [958, 243] width 183 height 27
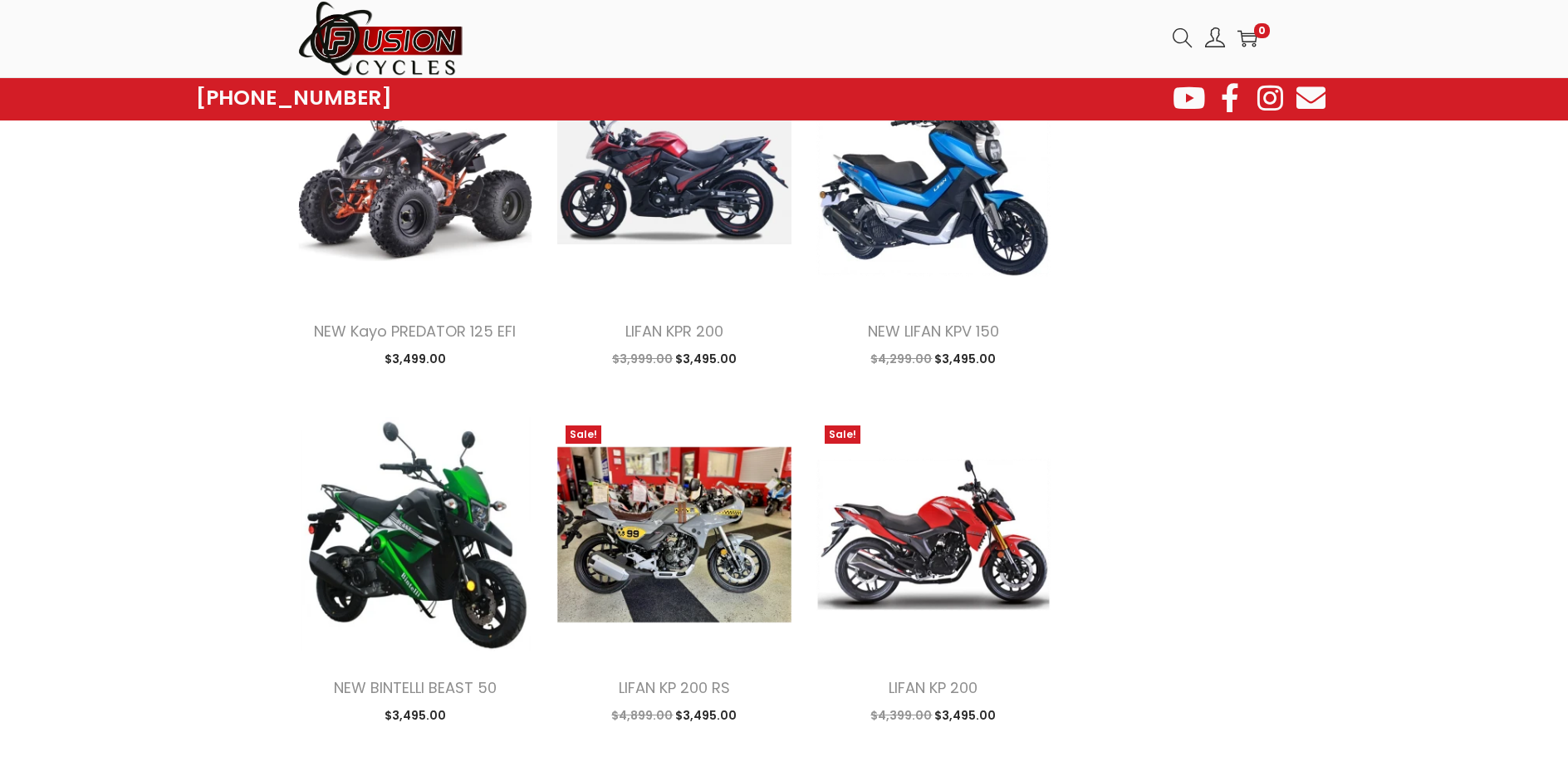
scroll to position [1700, 0]
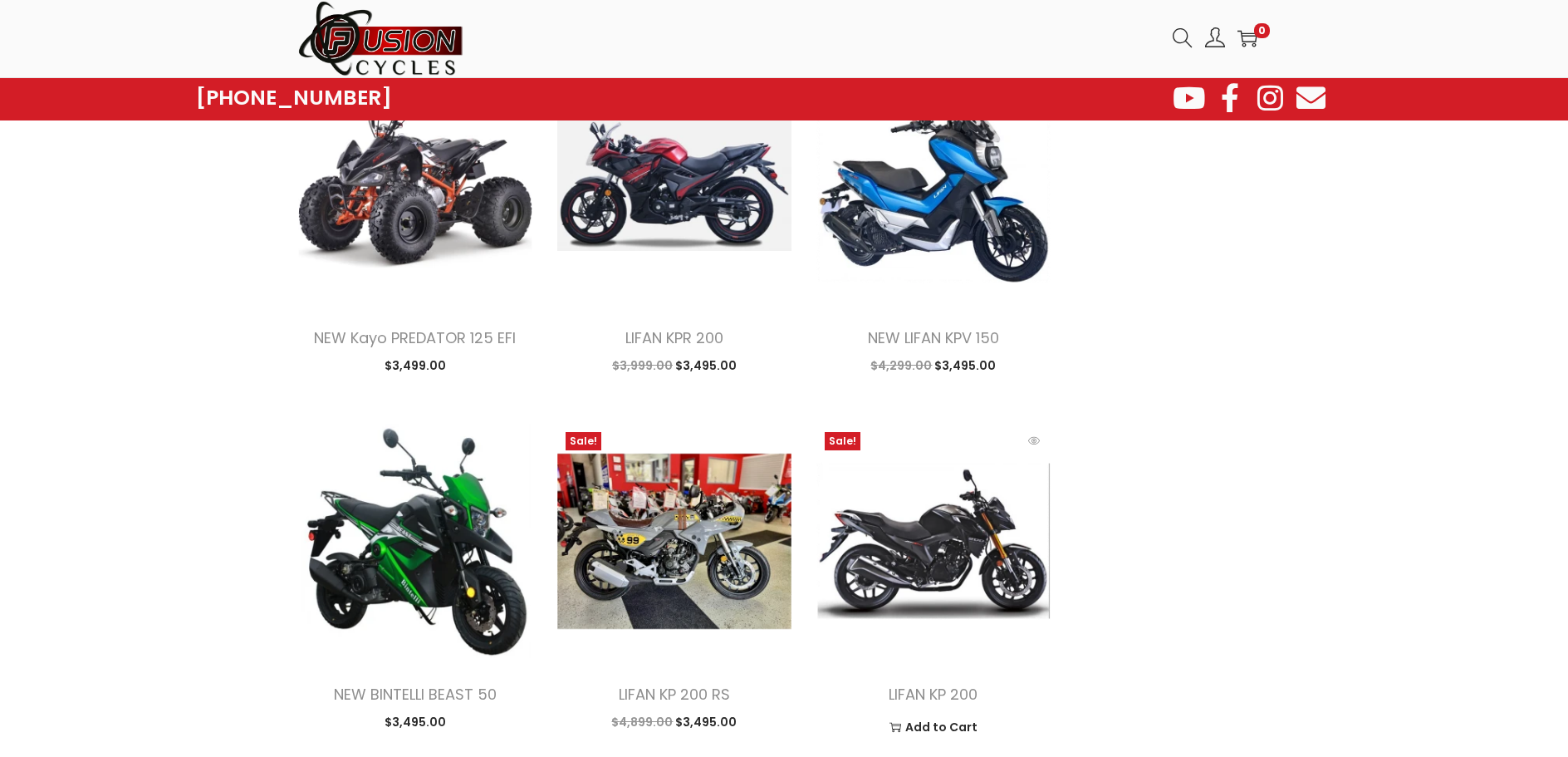
click at [963, 526] on img at bounding box center [933, 541] width 234 height 235
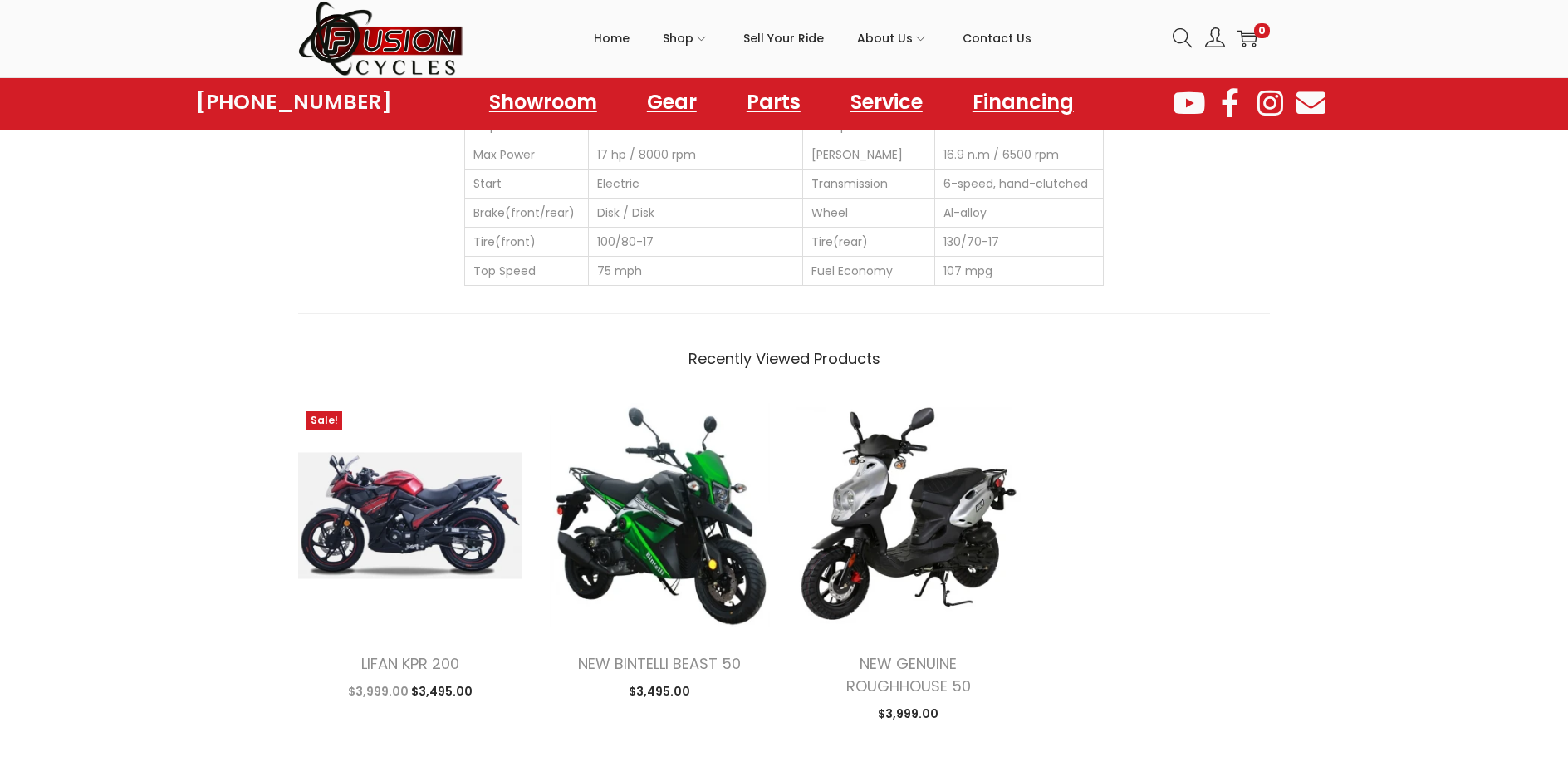
scroll to position [1413, 0]
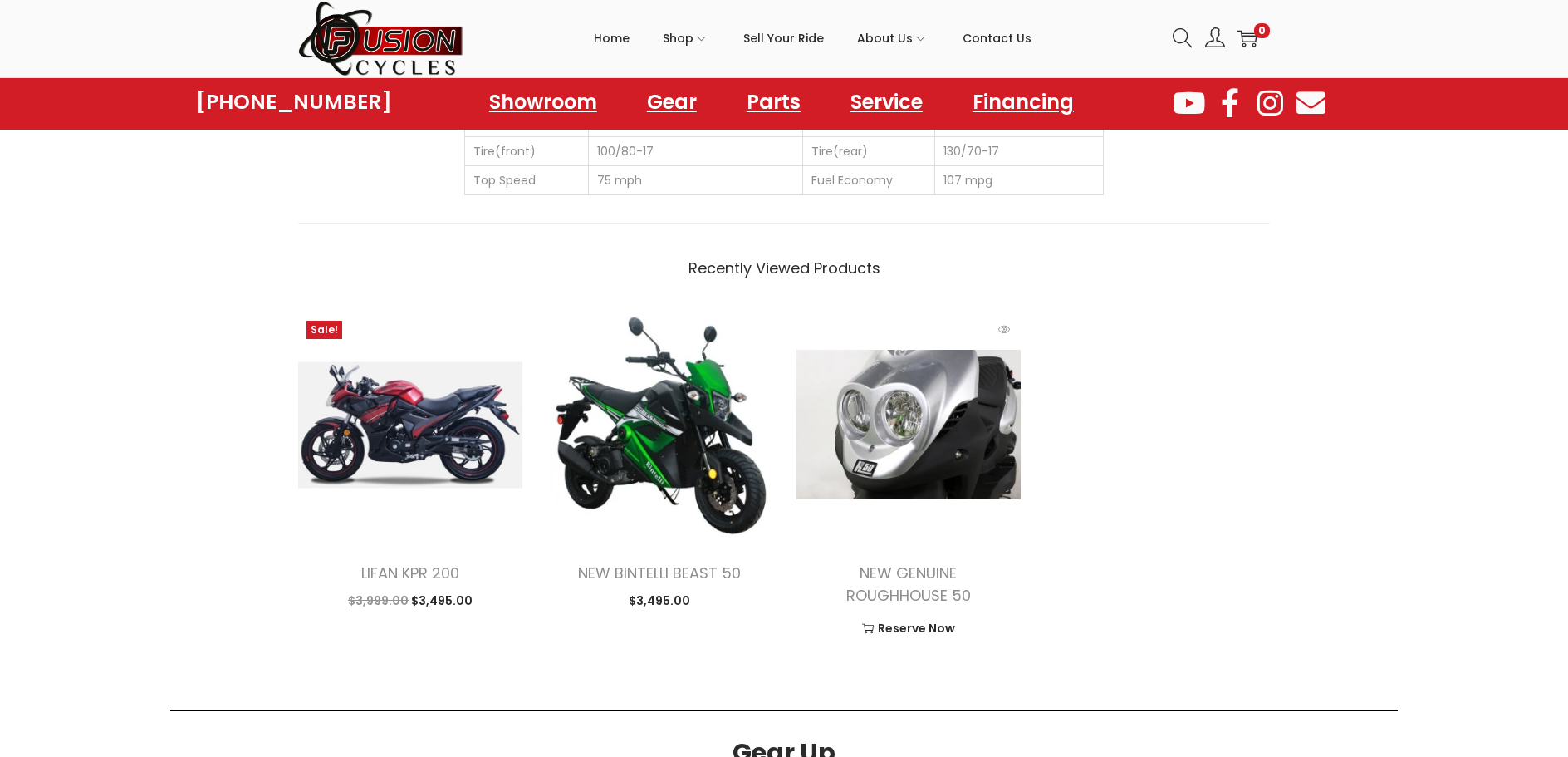
click at [922, 397] on img at bounding box center [909, 424] width 224 height 225
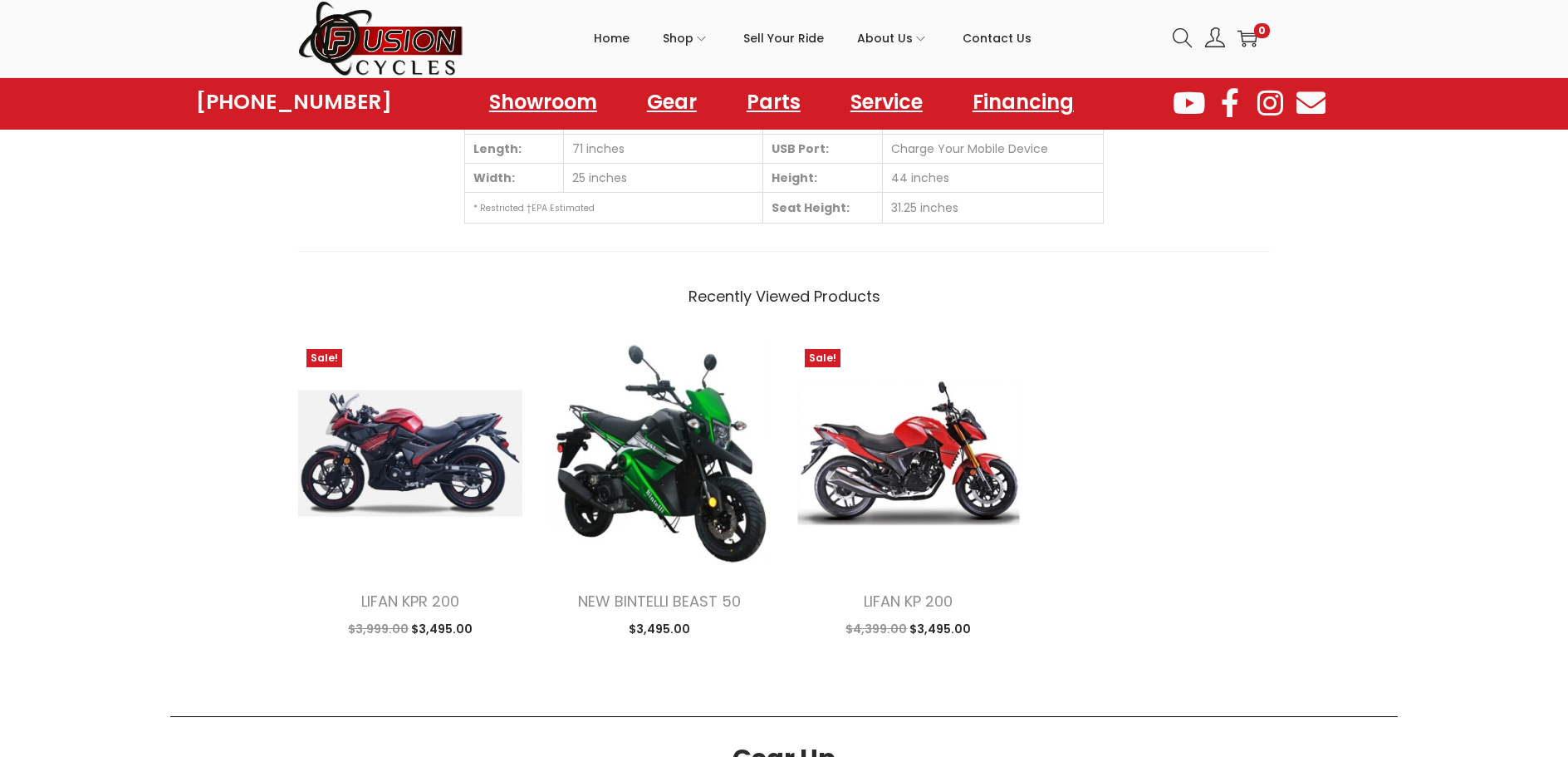
scroll to position [1413, 0]
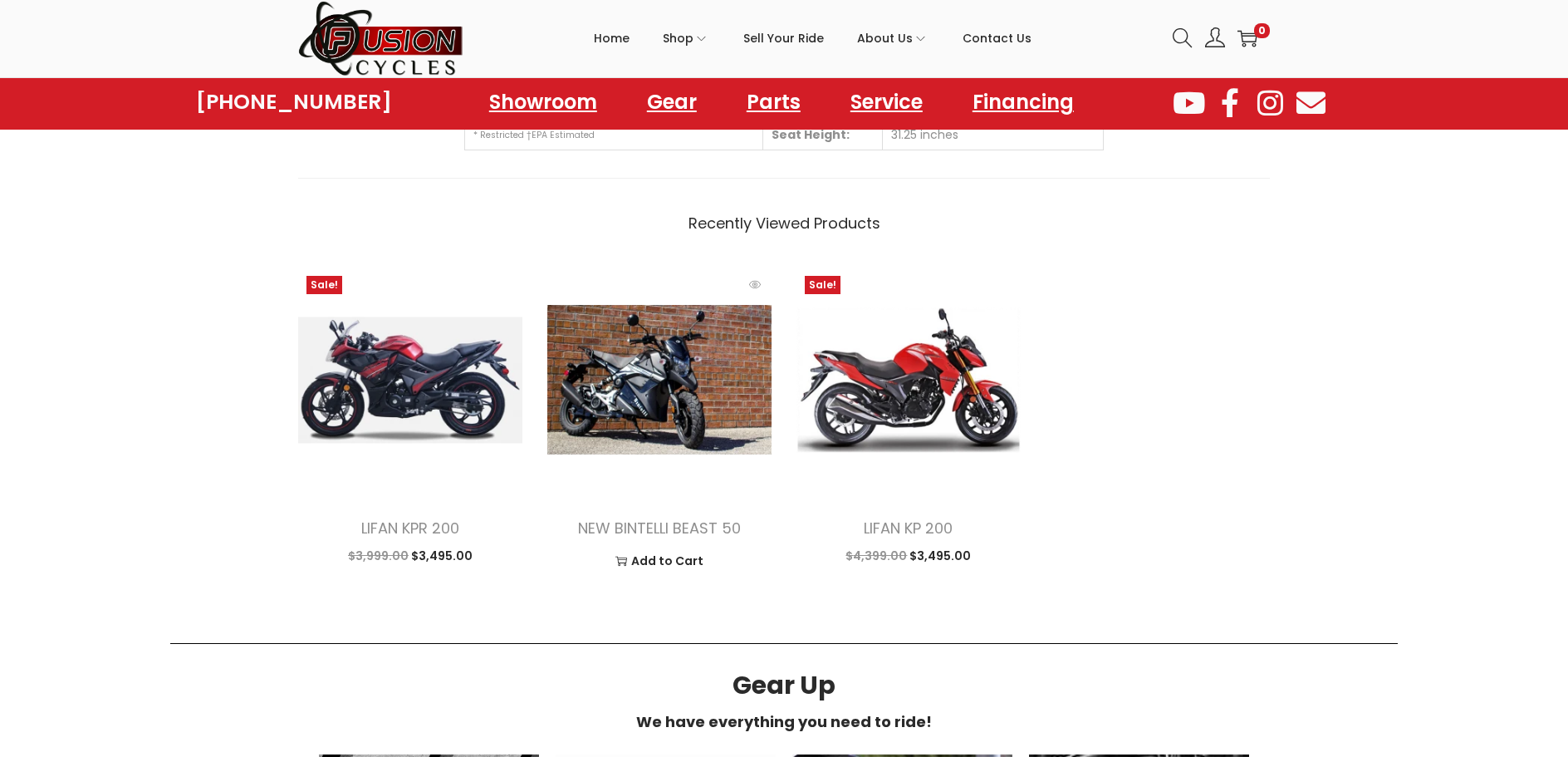
click at [660, 355] on img at bounding box center [659, 379] width 224 height 225
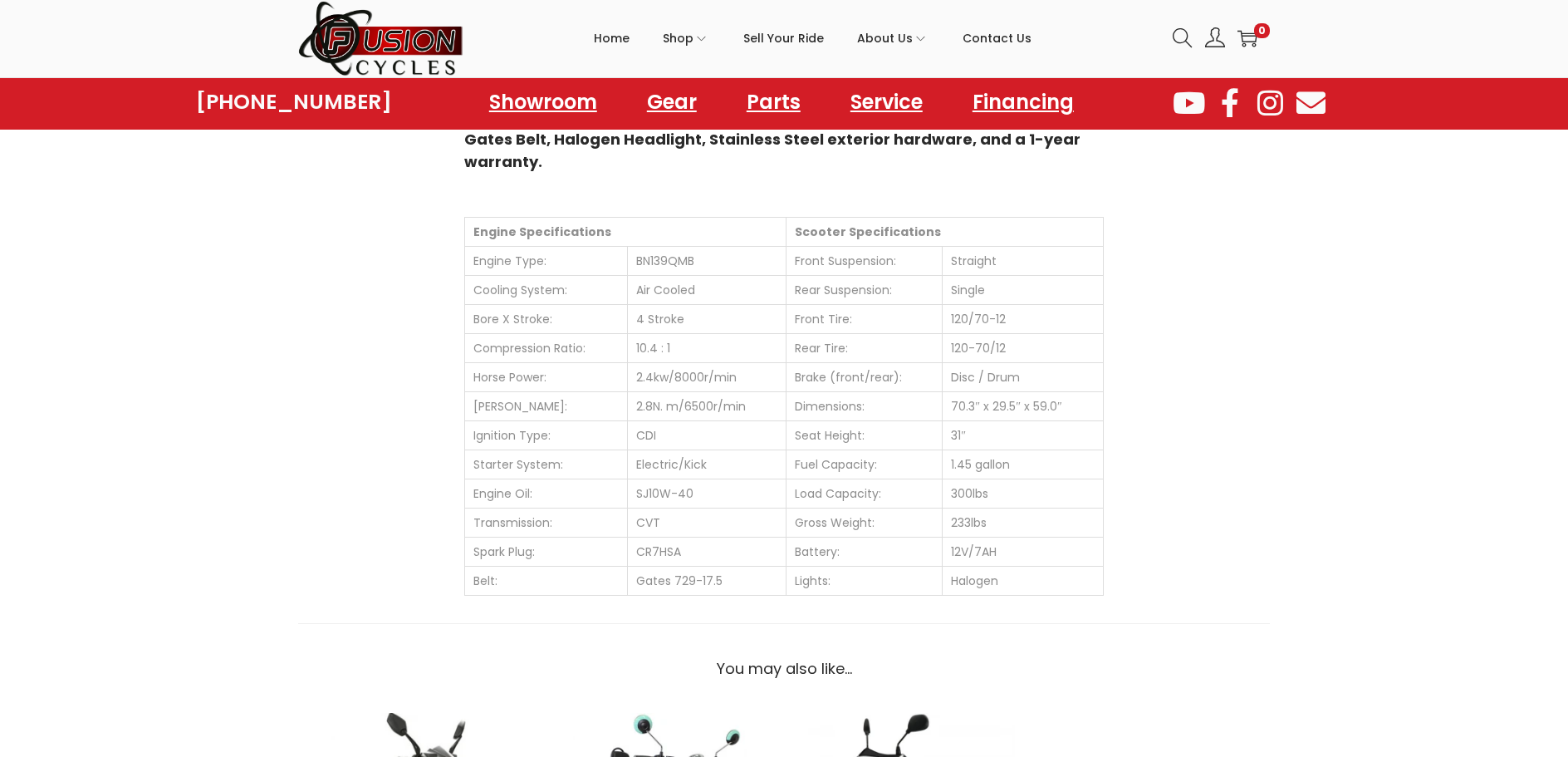
scroll to position [1413, 0]
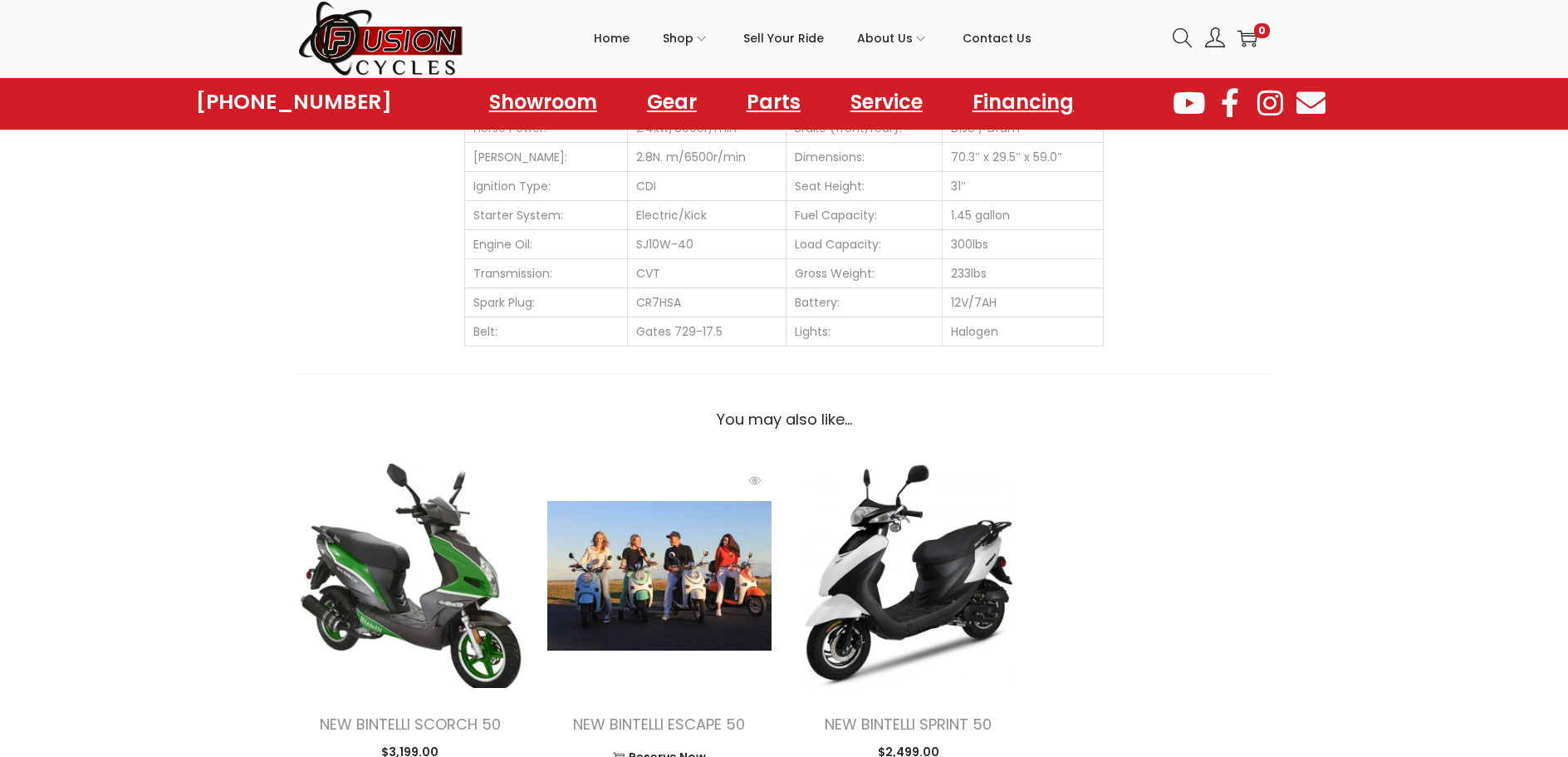
click at [679, 495] on img at bounding box center [659, 576] width 224 height 225
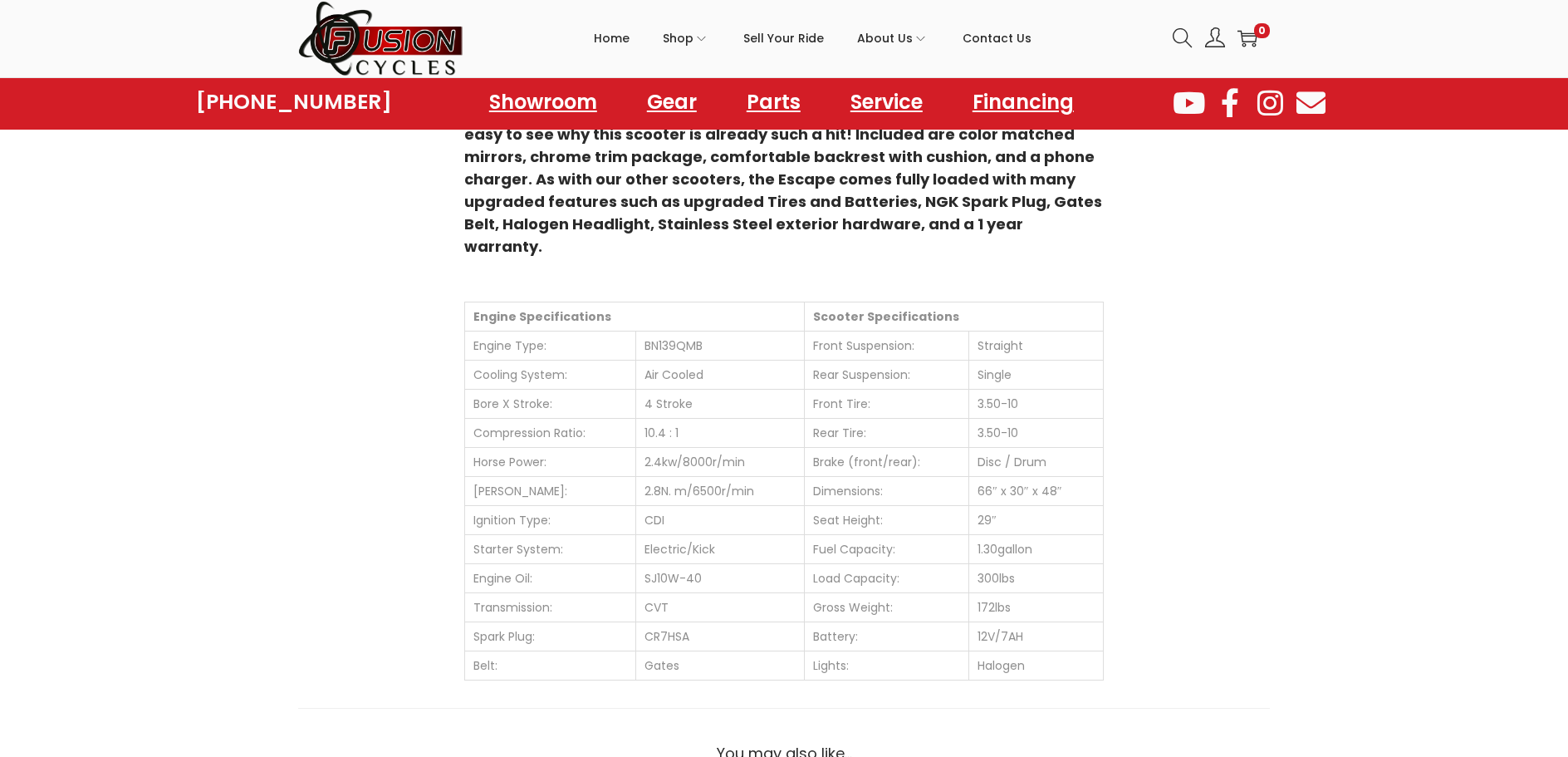
scroll to position [748, 0]
